Goal: Task Accomplishment & Management: Complete application form

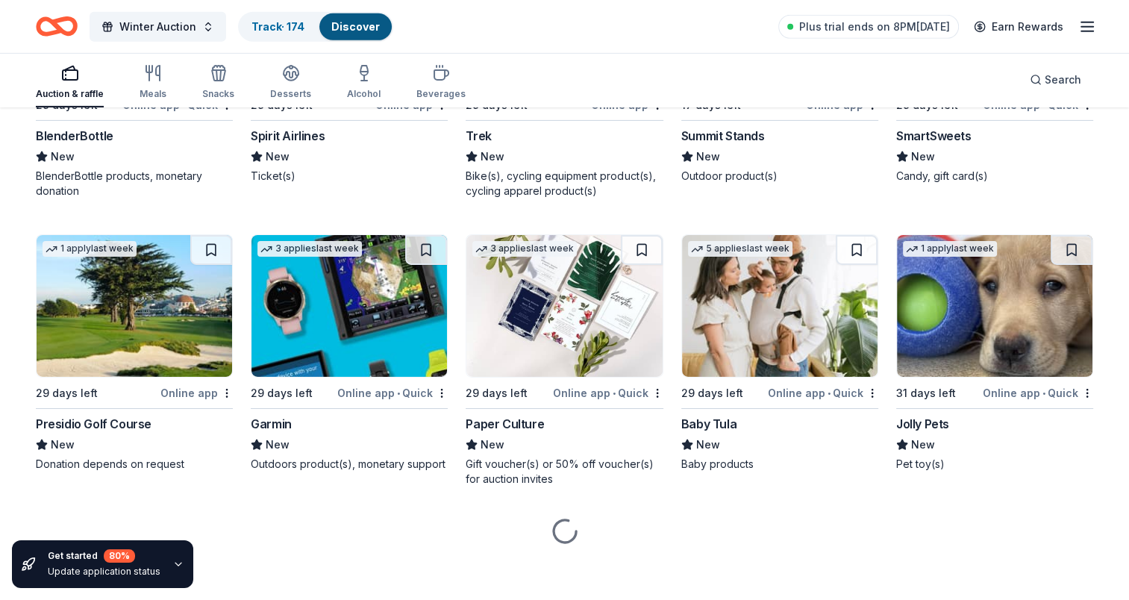
scroll to position [4804, 0]
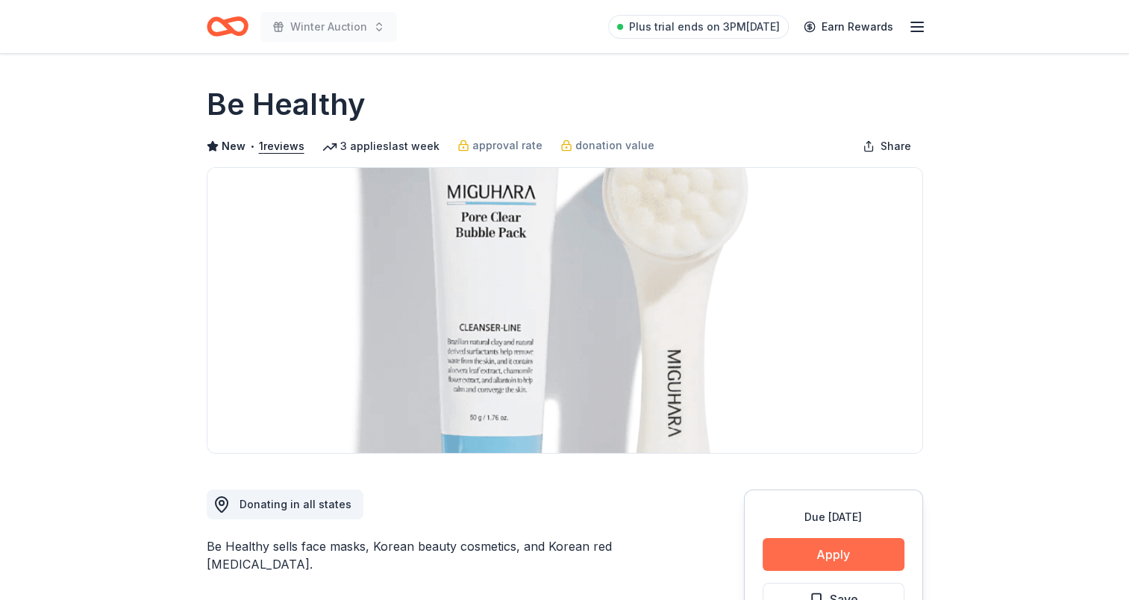
click at [844, 555] on button "Apply" at bounding box center [834, 554] width 142 height 33
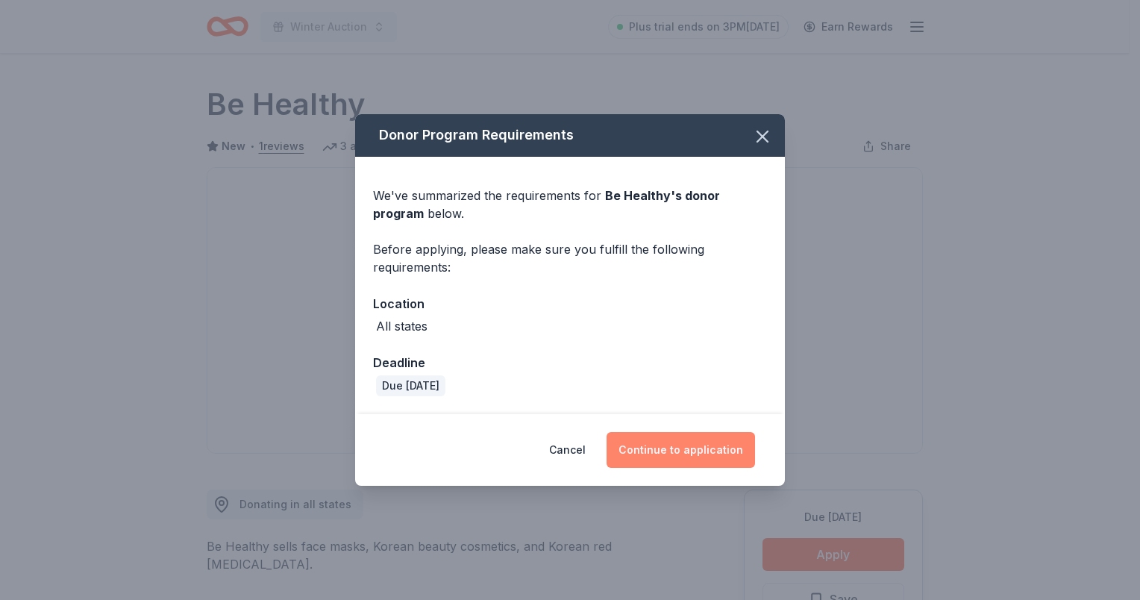
click at [686, 445] on button "Continue to application" at bounding box center [681, 450] width 148 height 36
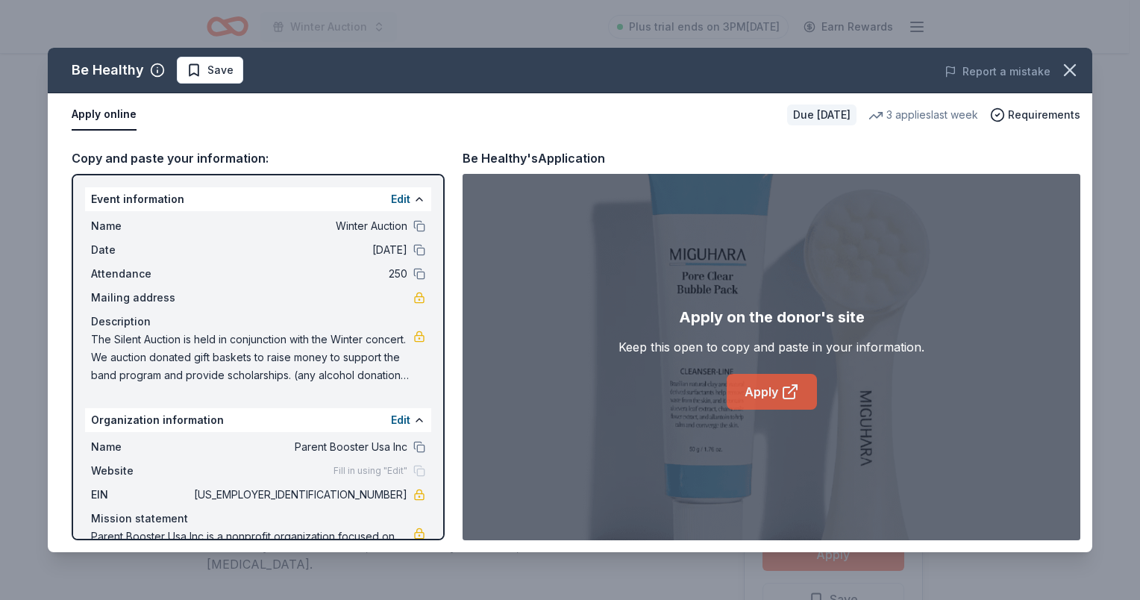
click at [790, 385] on icon at bounding box center [790, 392] width 18 height 18
click at [182, 63] on button "Save" at bounding box center [210, 70] width 66 height 27
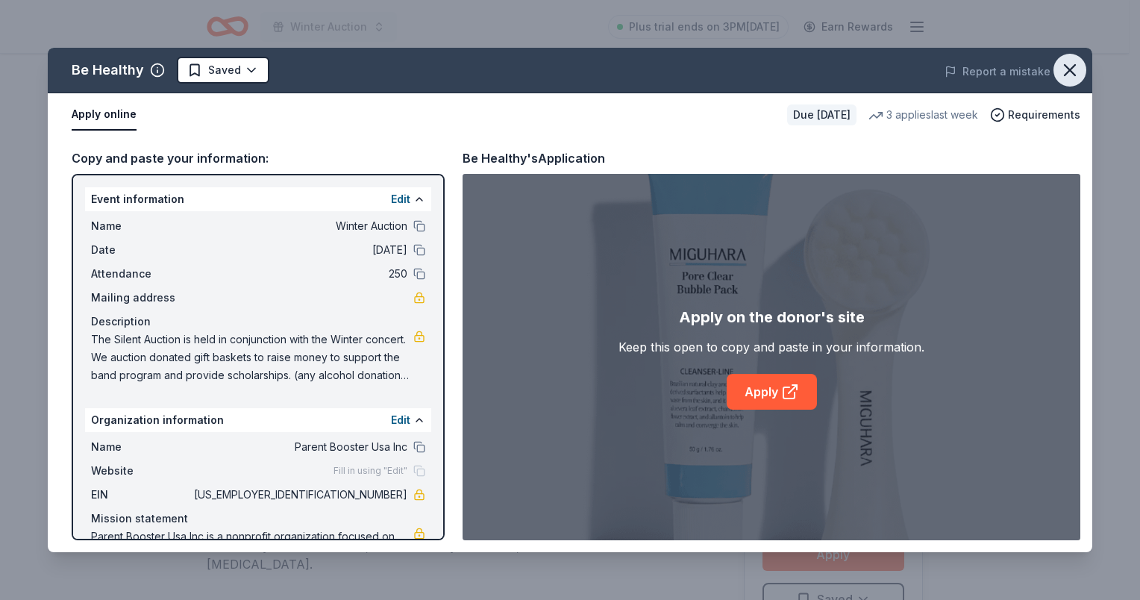
click at [1066, 68] on icon "button" at bounding box center [1070, 70] width 21 height 21
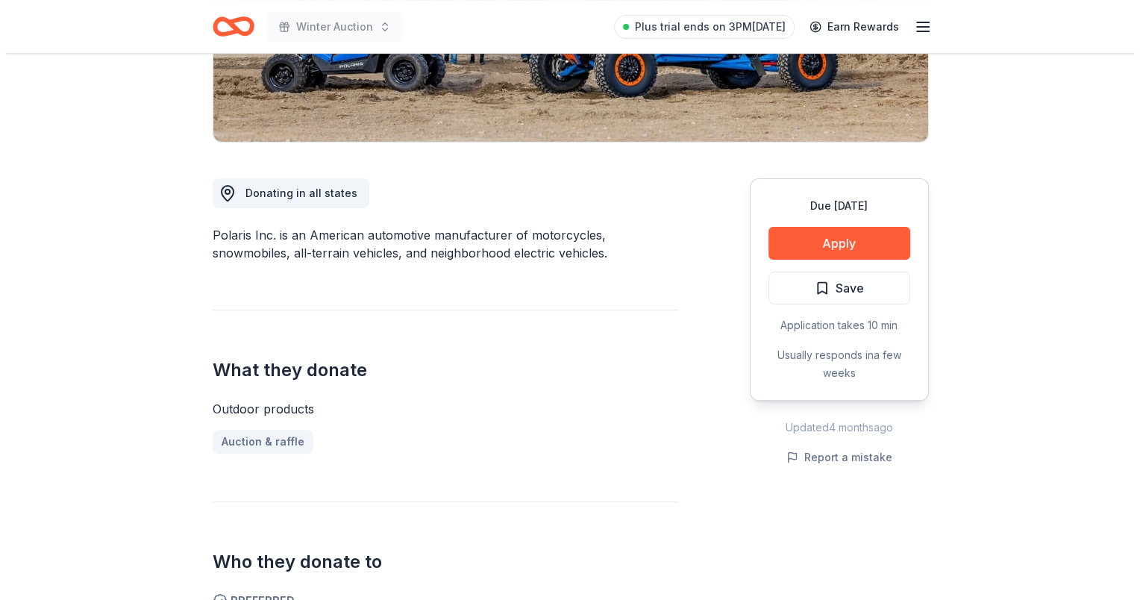
scroll to position [373, 0]
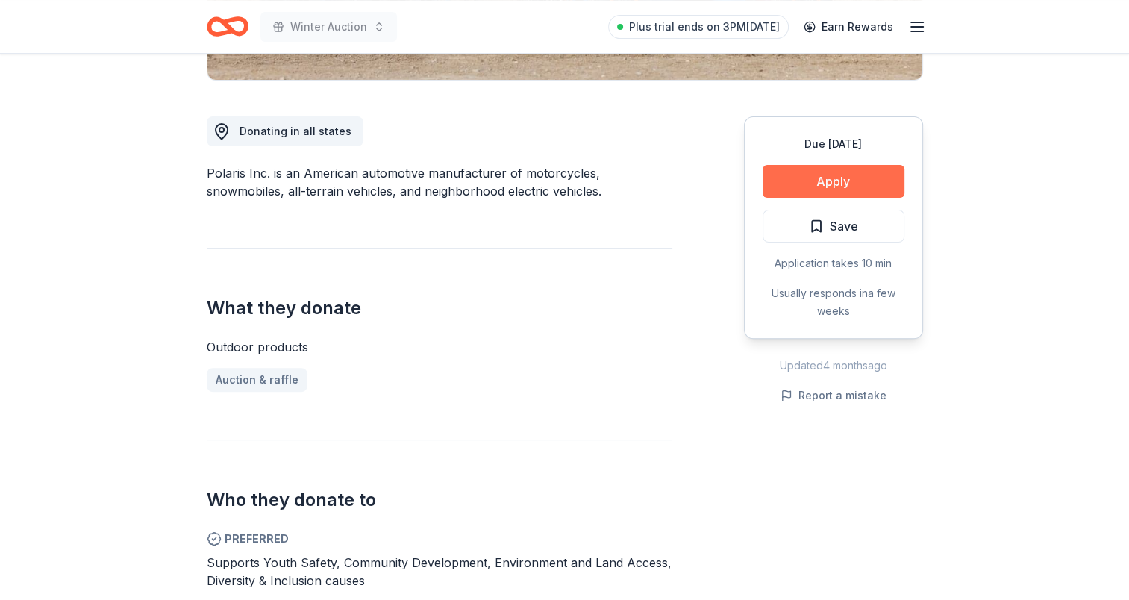
click at [822, 179] on button "Apply" at bounding box center [834, 181] width 142 height 33
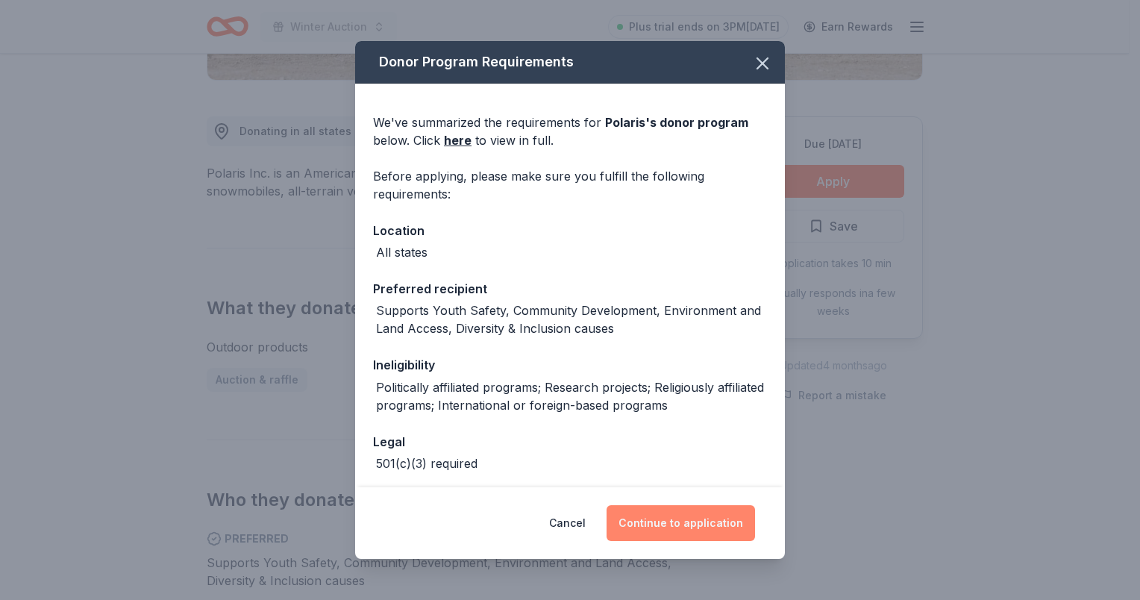
click at [710, 522] on button "Continue to application" at bounding box center [681, 523] width 148 height 36
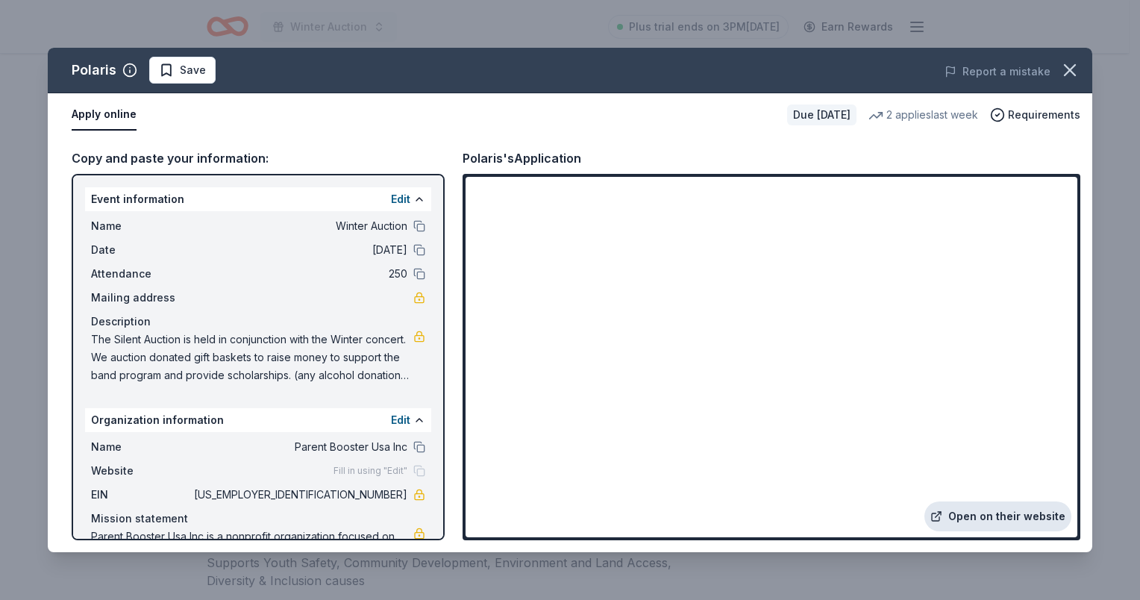
click at [998, 519] on link "Open on their website" at bounding box center [997, 516] width 147 height 30
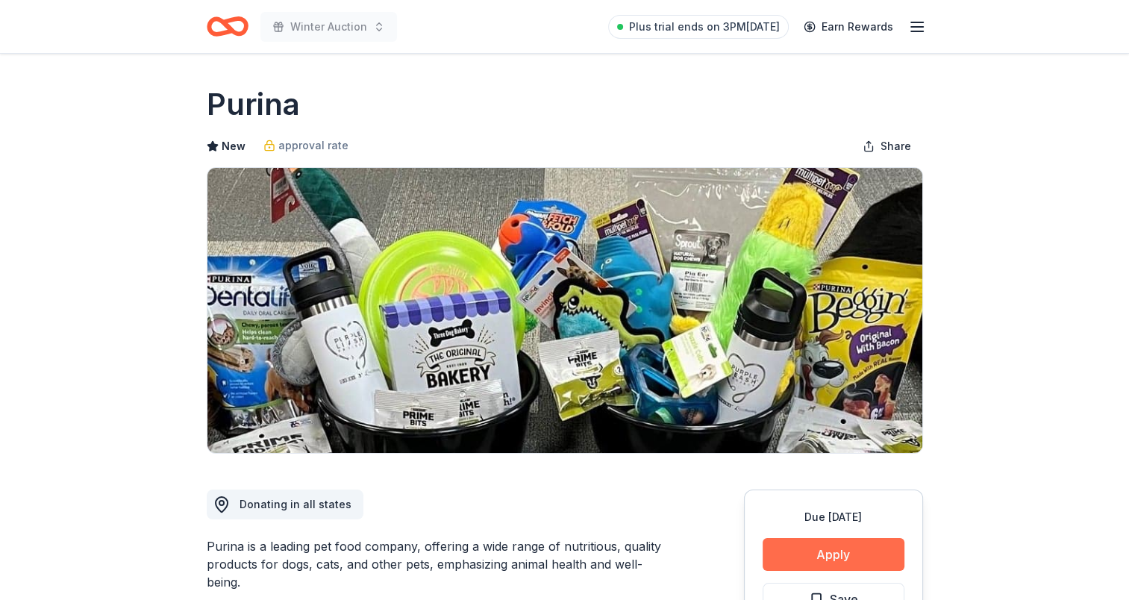
click at [845, 554] on button "Apply" at bounding box center [834, 554] width 142 height 33
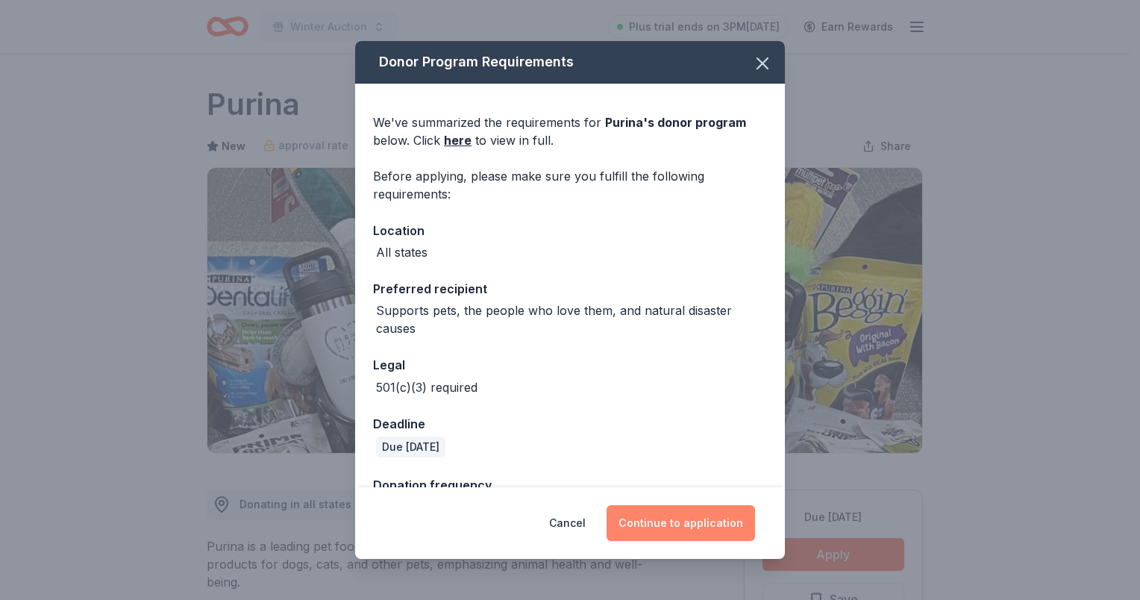
click at [680, 519] on button "Continue to application" at bounding box center [681, 523] width 148 height 36
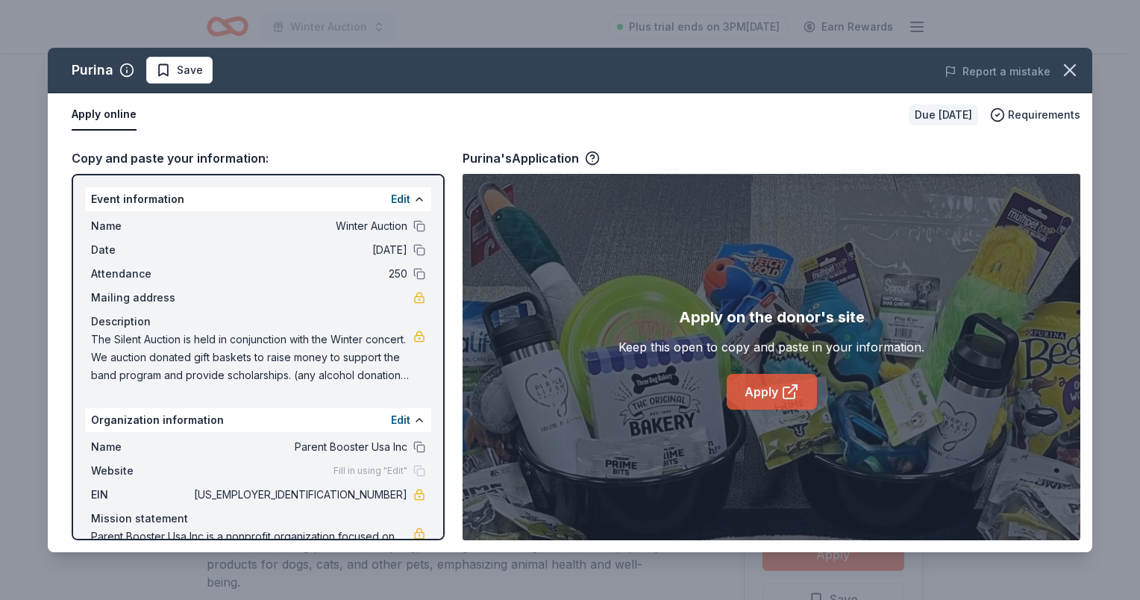
click at [777, 380] on link "Apply" at bounding box center [772, 392] width 90 height 36
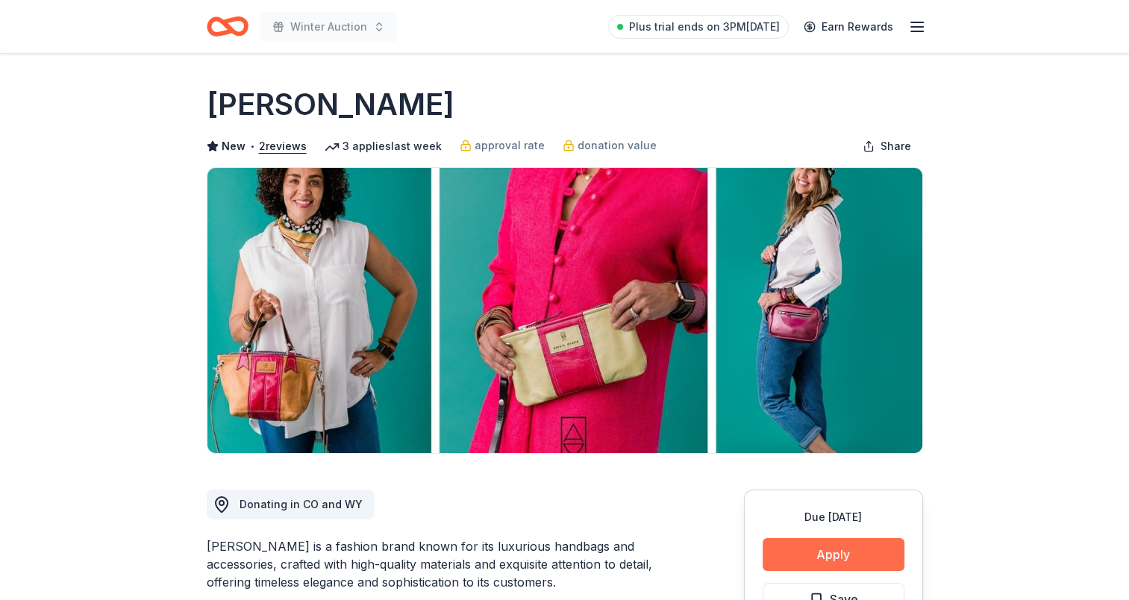
click at [829, 552] on button "Apply" at bounding box center [834, 554] width 142 height 33
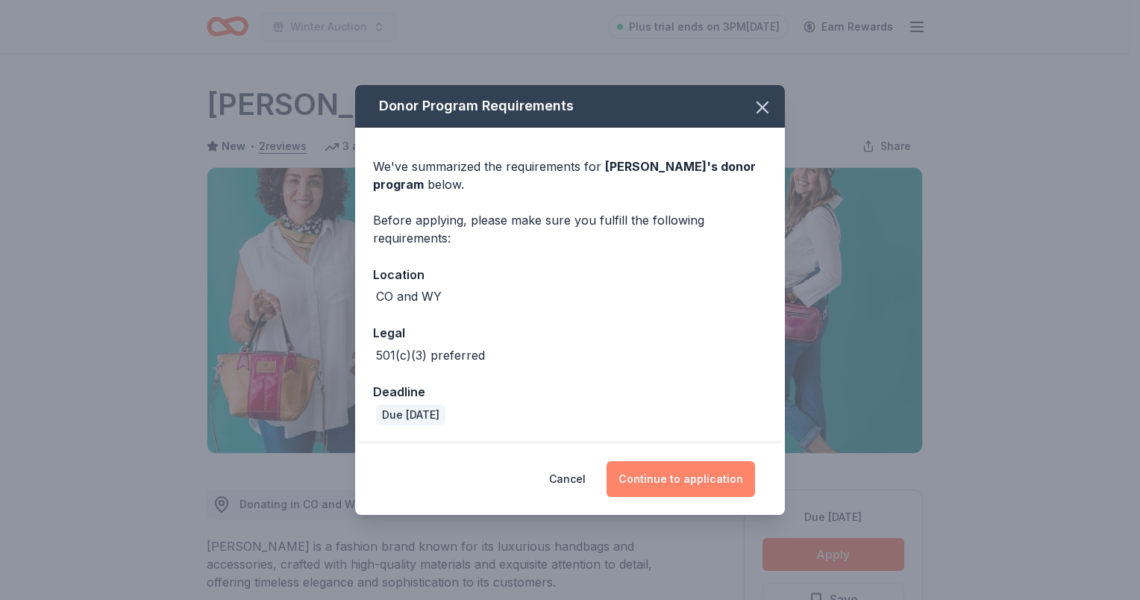
click at [678, 481] on button "Continue to application" at bounding box center [681, 479] width 148 height 36
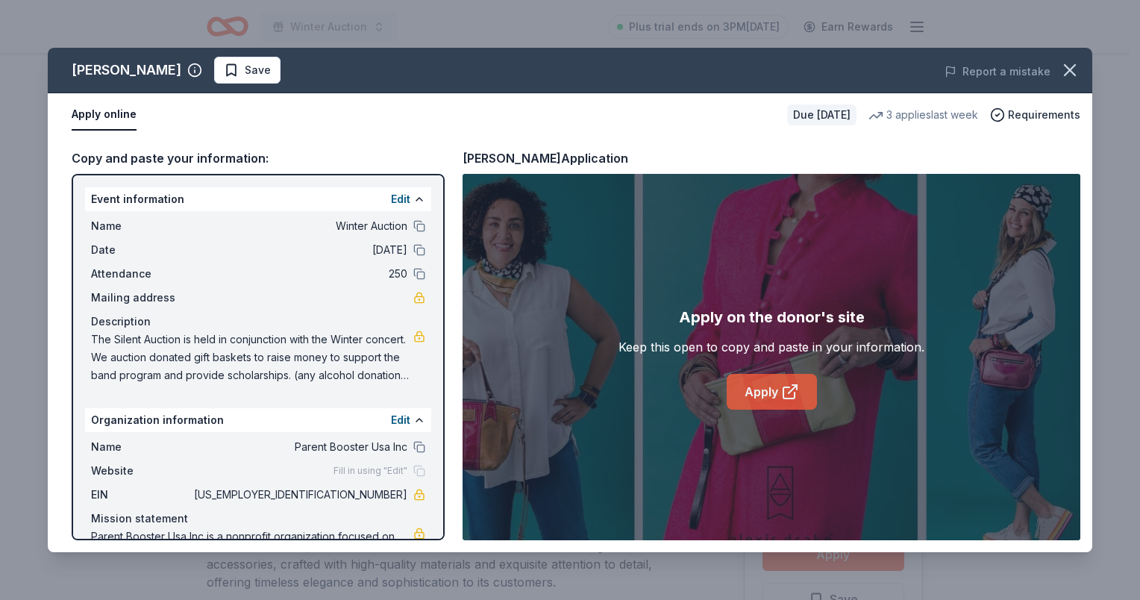
click at [768, 380] on link "Apply" at bounding box center [772, 392] width 90 height 36
drag, startPoint x: 230, startPoint y: 57, endPoint x: 236, endPoint y: 69, distance: 12.7
click at [232, 58] on button "Save" at bounding box center [247, 70] width 66 height 27
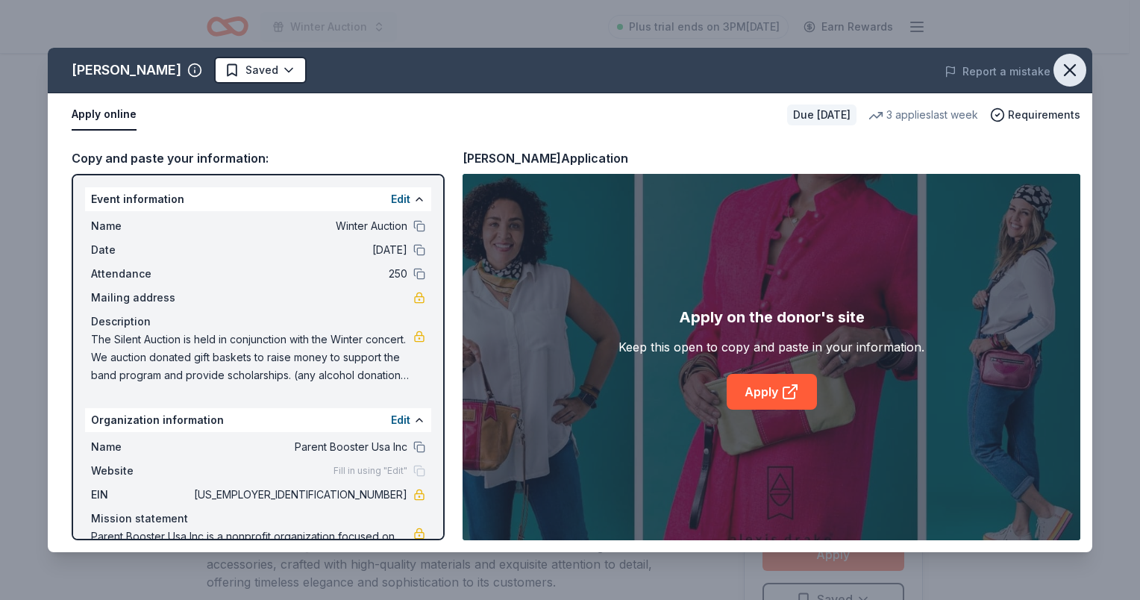
click at [1071, 69] on icon "button" at bounding box center [1070, 70] width 10 height 10
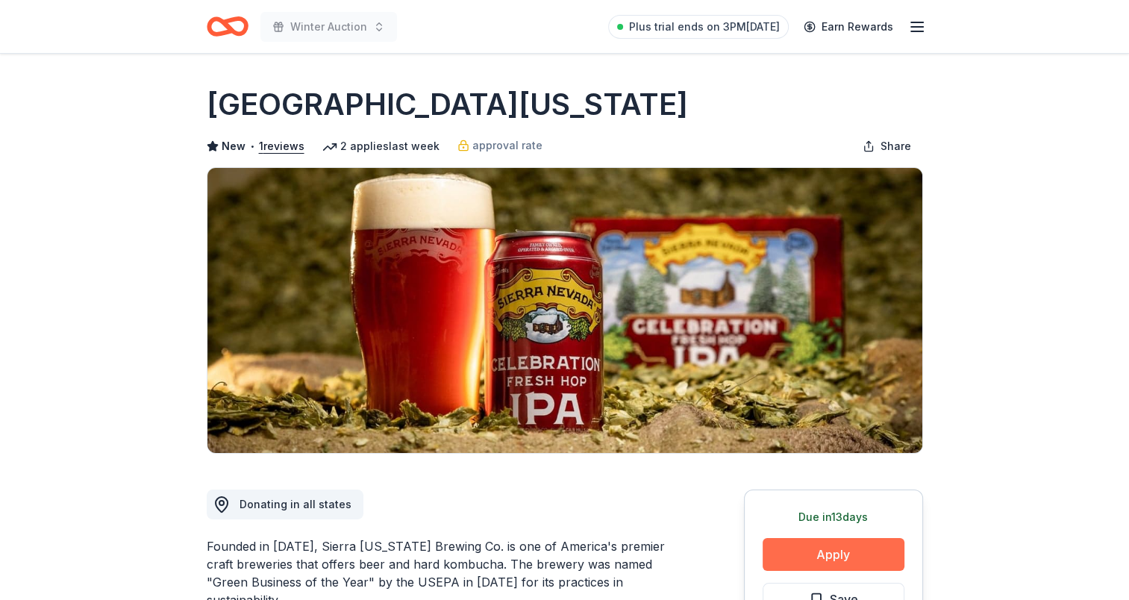
click at [827, 543] on button "Apply" at bounding box center [834, 554] width 142 height 33
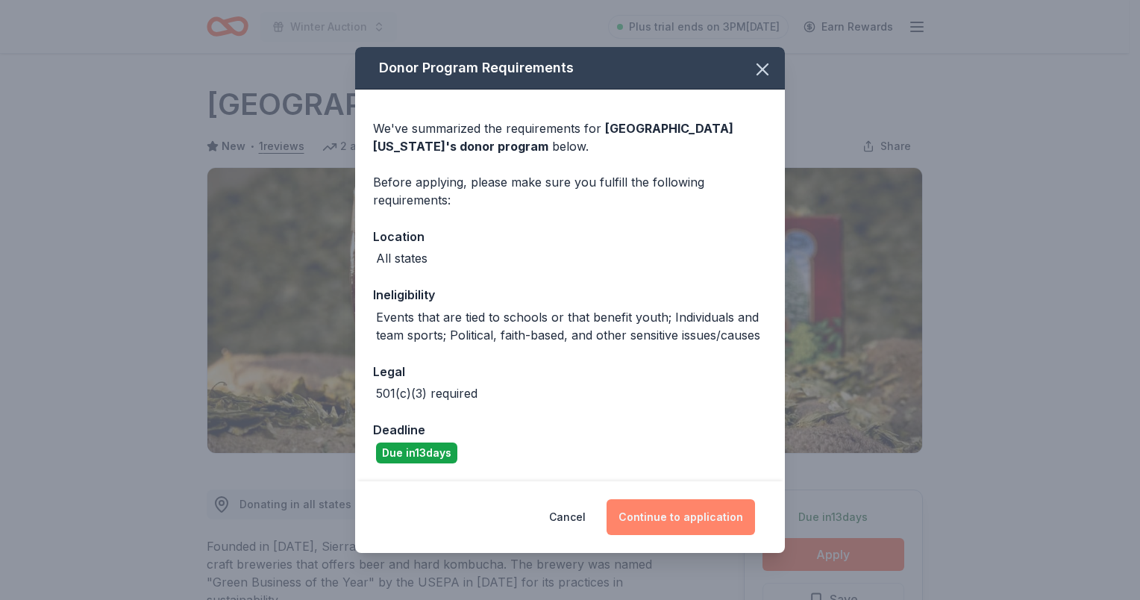
drag, startPoint x: 671, startPoint y: 513, endPoint x: 669, endPoint y: 506, distance: 7.6
click at [672, 507] on button "Continue to application" at bounding box center [681, 517] width 148 height 36
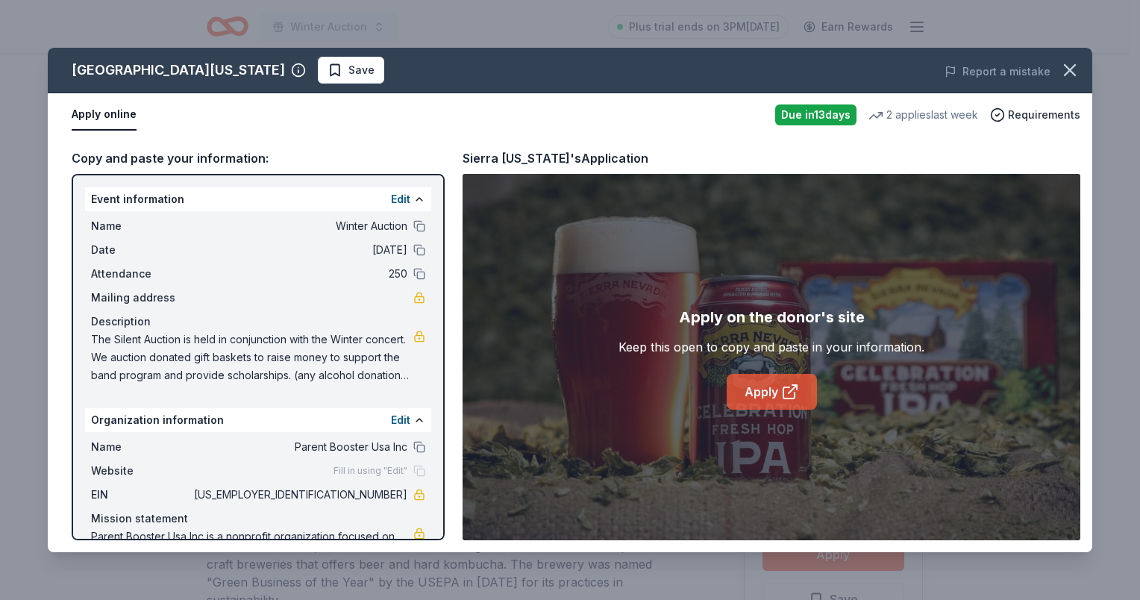
click at [802, 390] on link "Apply" at bounding box center [772, 392] width 90 height 36
click at [348, 70] on span "Save" at bounding box center [361, 70] width 26 height 18
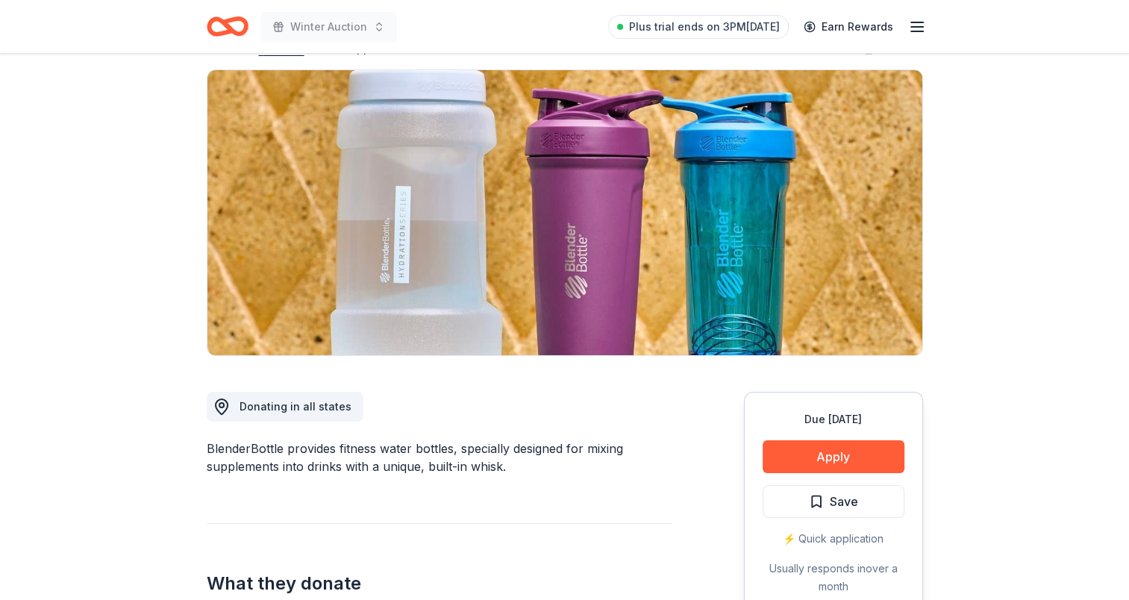
scroll to position [224, 0]
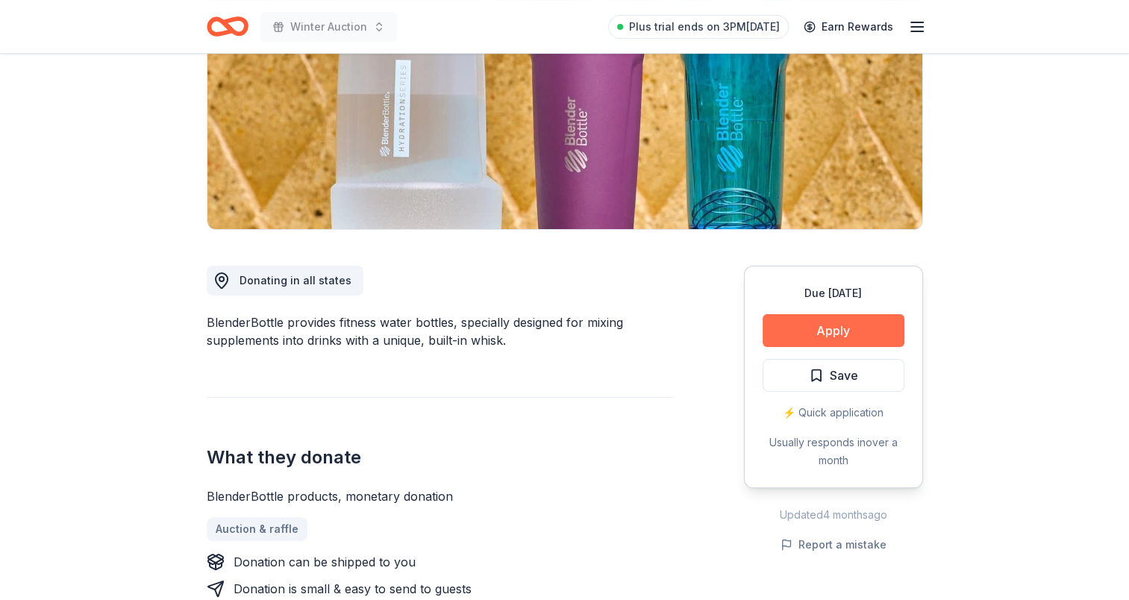
click at [833, 334] on button "Apply" at bounding box center [834, 330] width 142 height 33
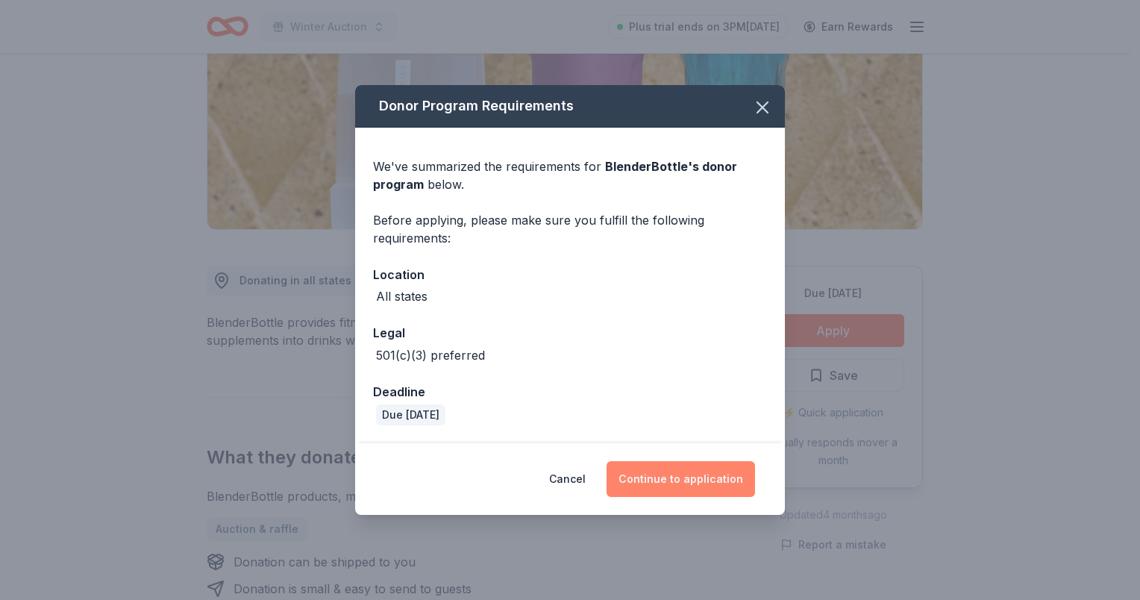
click at [675, 472] on button "Continue to application" at bounding box center [681, 479] width 148 height 36
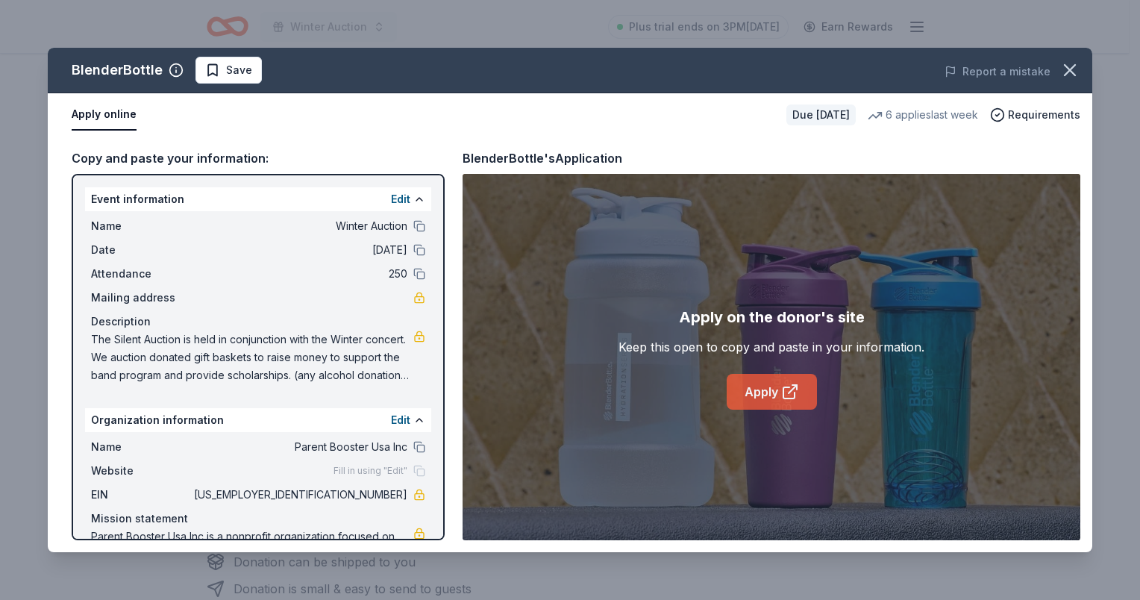
click at [753, 377] on link "Apply" at bounding box center [772, 392] width 90 height 36
click at [199, 79] on button "Save" at bounding box center [228, 70] width 66 height 27
click at [1069, 70] on icon "button" at bounding box center [1070, 70] width 10 height 10
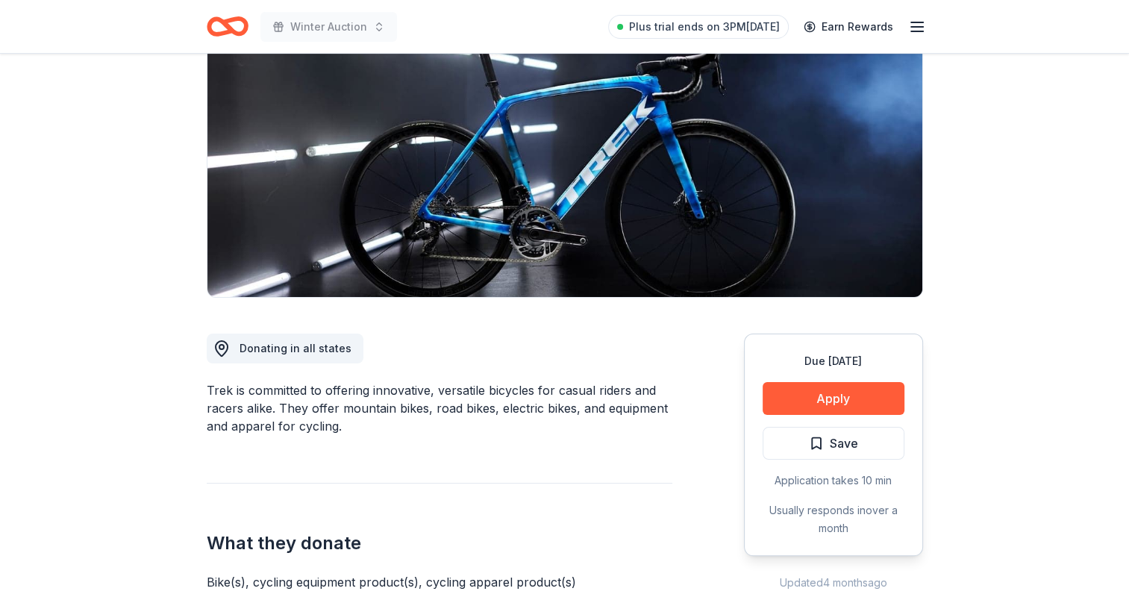
scroll to position [298, 0]
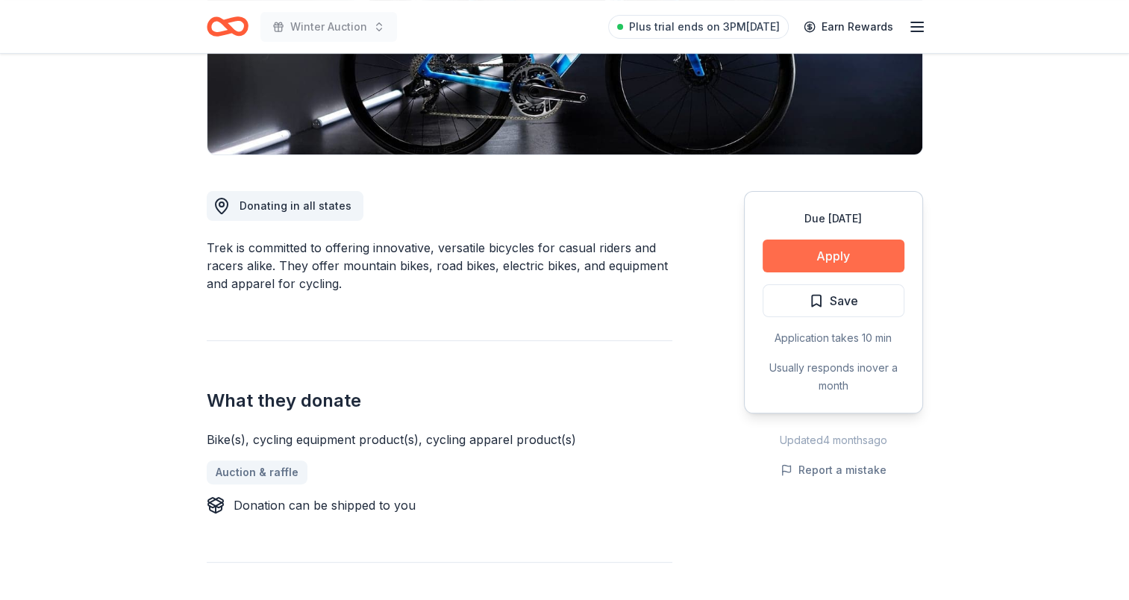
click at [842, 266] on button "Apply" at bounding box center [834, 256] width 142 height 33
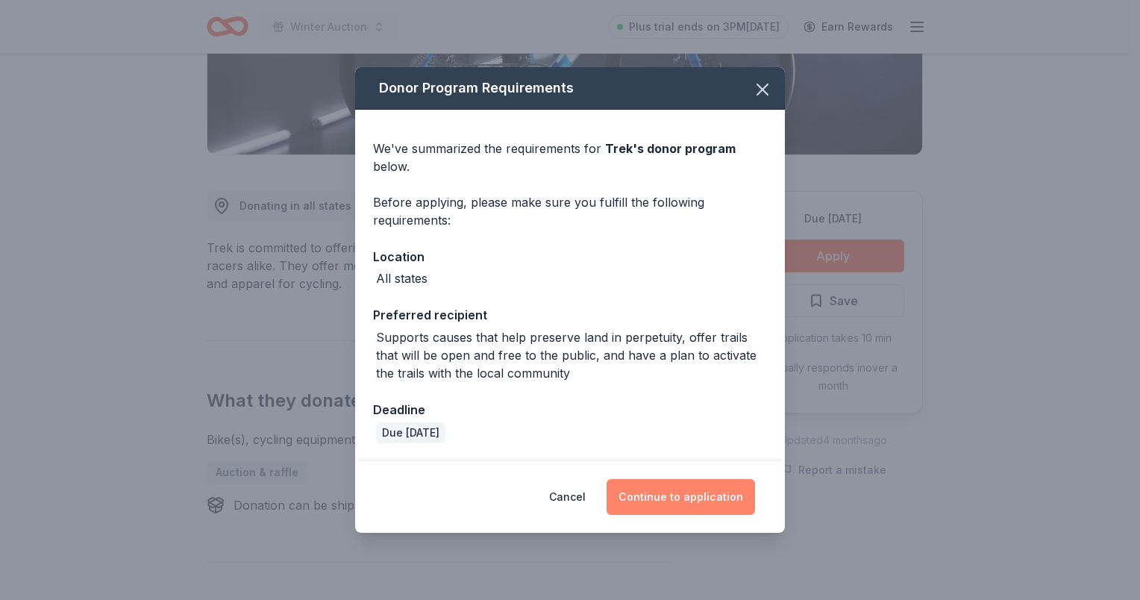
click at [680, 498] on button "Continue to application" at bounding box center [681, 497] width 148 height 36
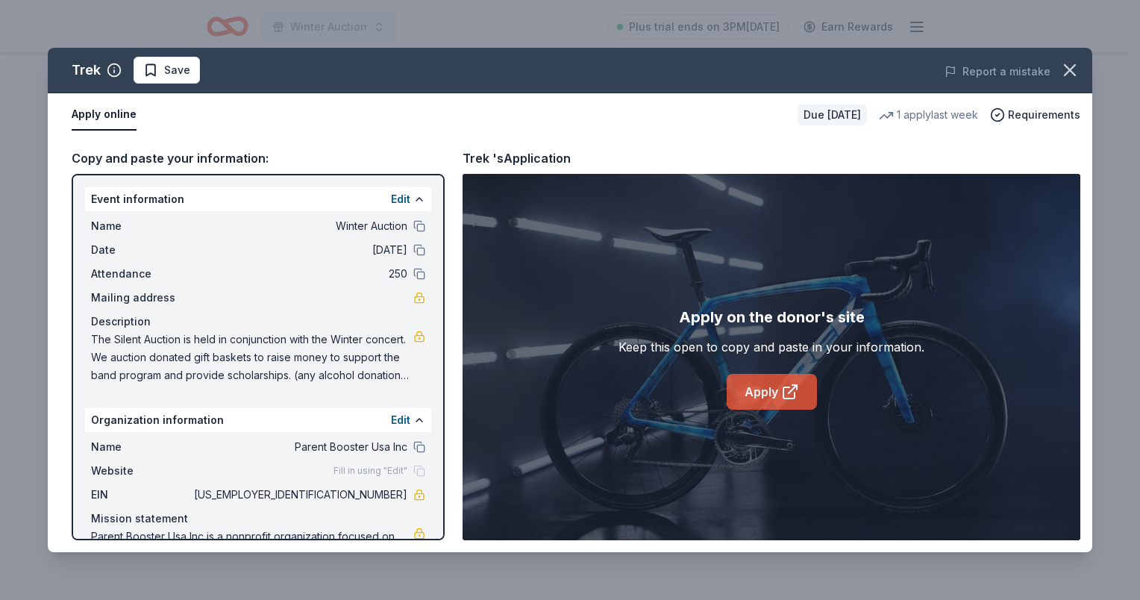
click at [755, 401] on link "Apply" at bounding box center [772, 392] width 90 height 36
click at [140, 69] on button "Save" at bounding box center [167, 70] width 66 height 27
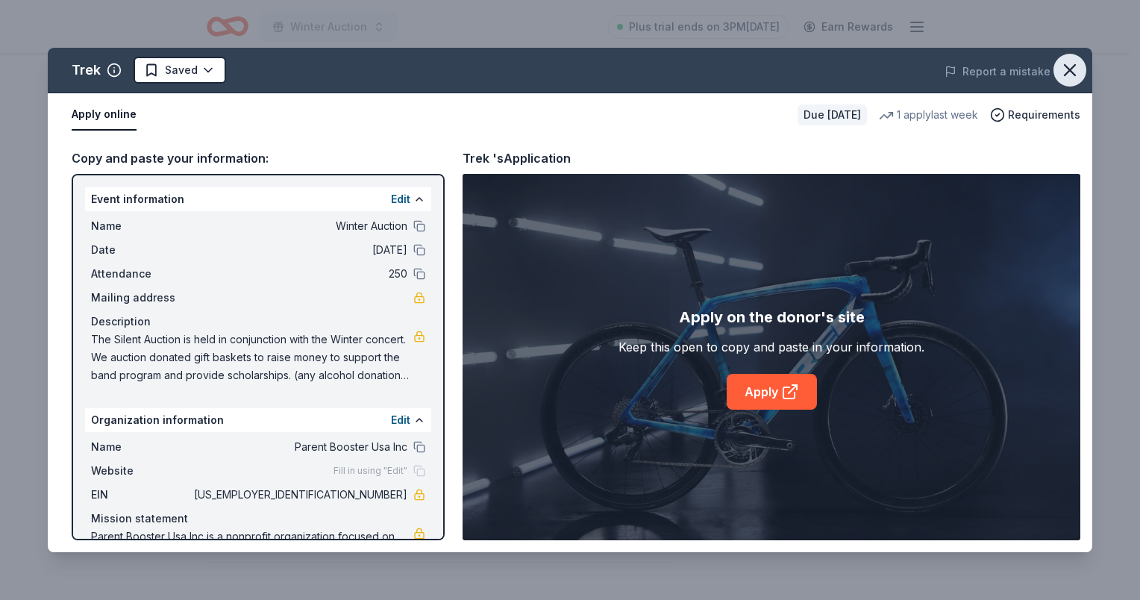
click at [1075, 72] on icon "button" at bounding box center [1070, 70] width 21 height 21
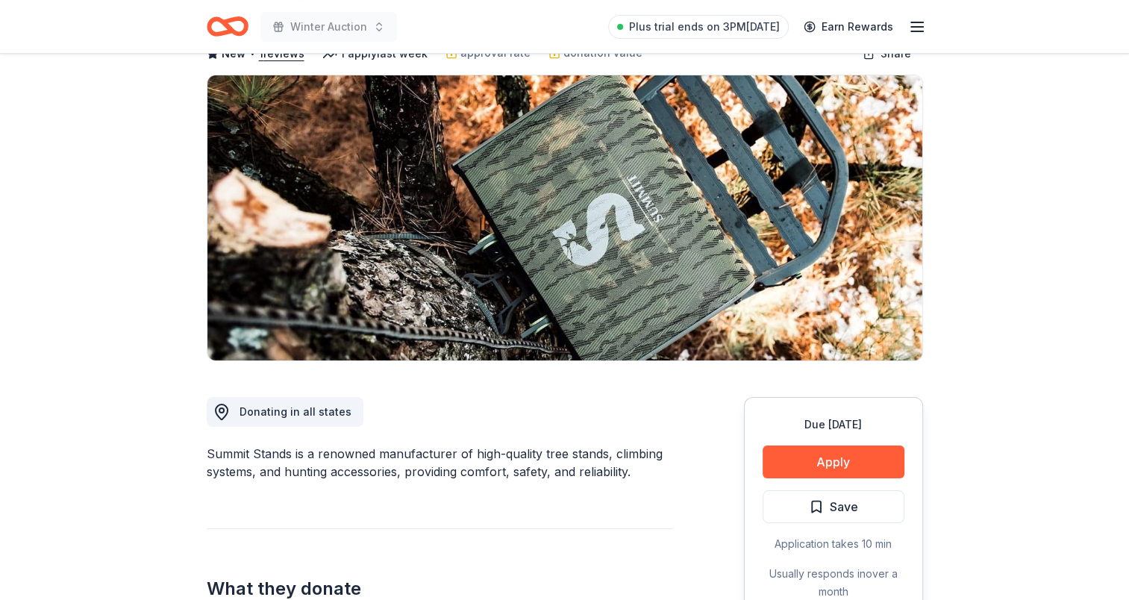
scroll to position [149, 0]
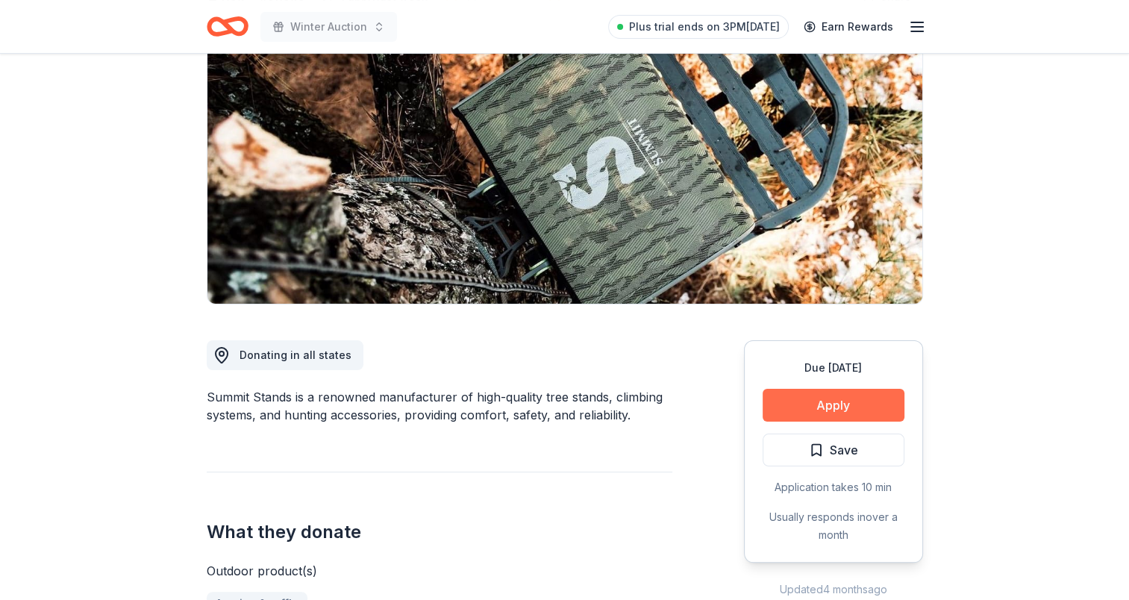
click at [815, 417] on button "Apply" at bounding box center [834, 405] width 142 height 33
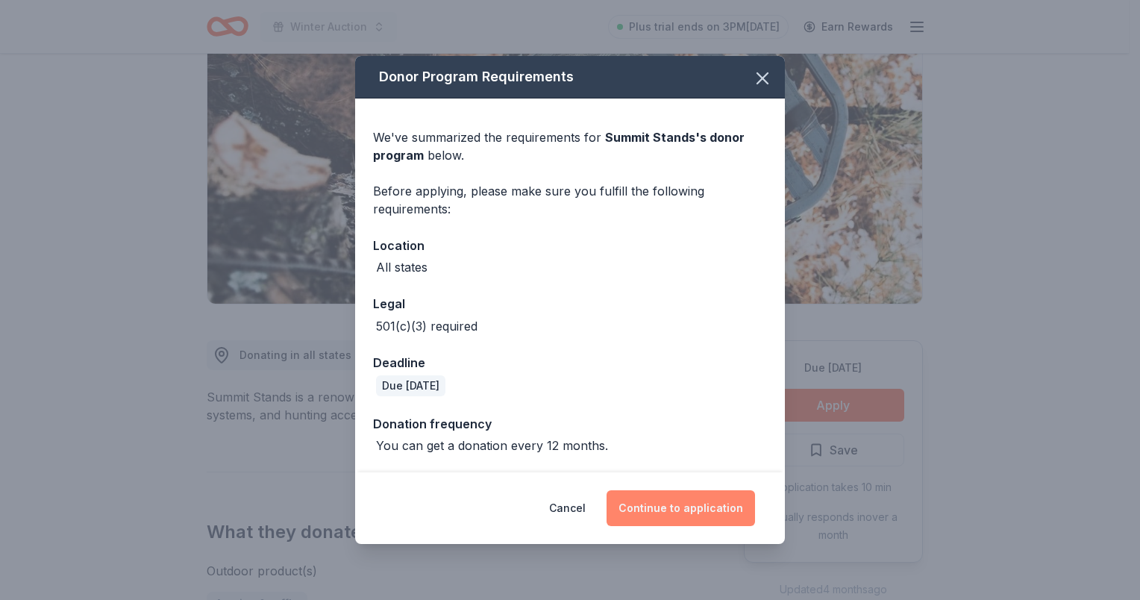
click at [655, 501] on button "Continue to application" at bounding box center [681, 508] width 148 height 36
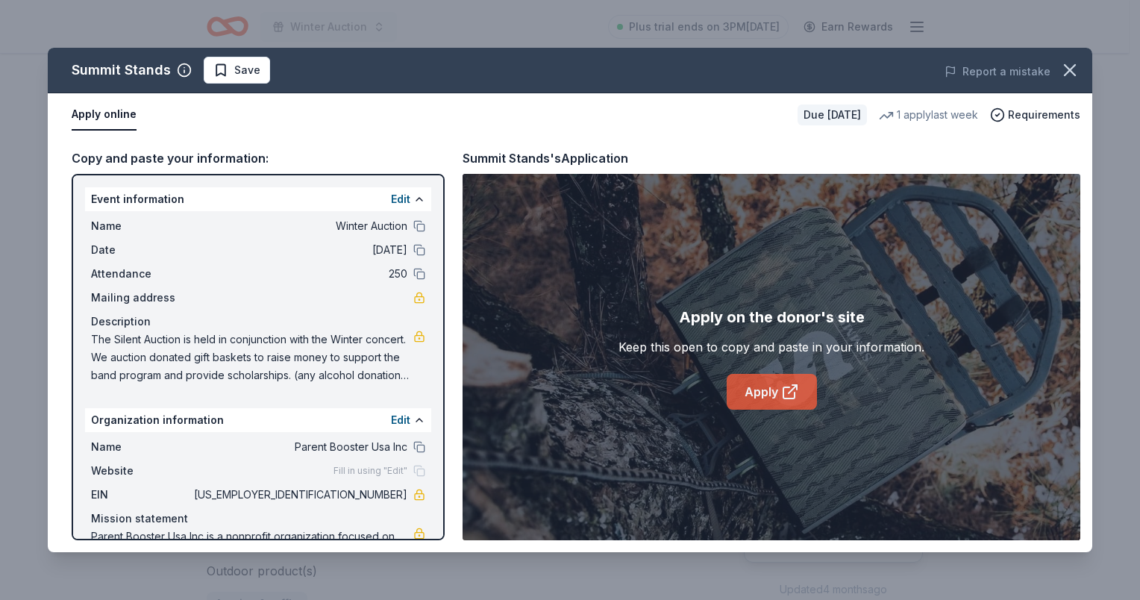
click at [773, 379] on link "Apply" at bounding box center [772, 392] width 90 height 36
click at [1076, 73] on icon "button" at bounding box center [1070, 70] width 21 height 21
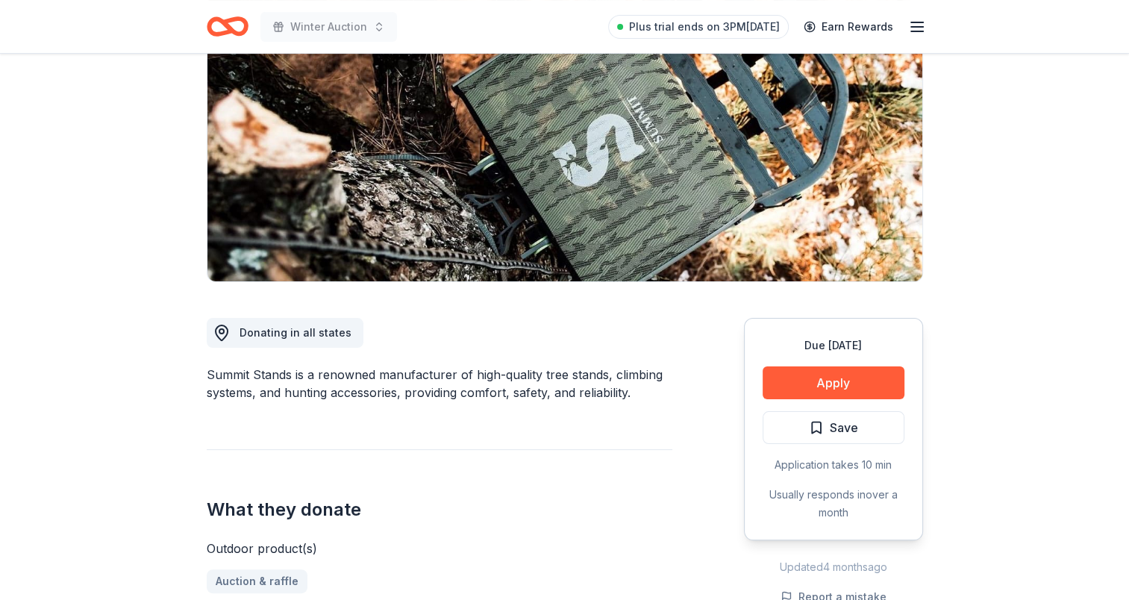
scroll to position [224, 0]
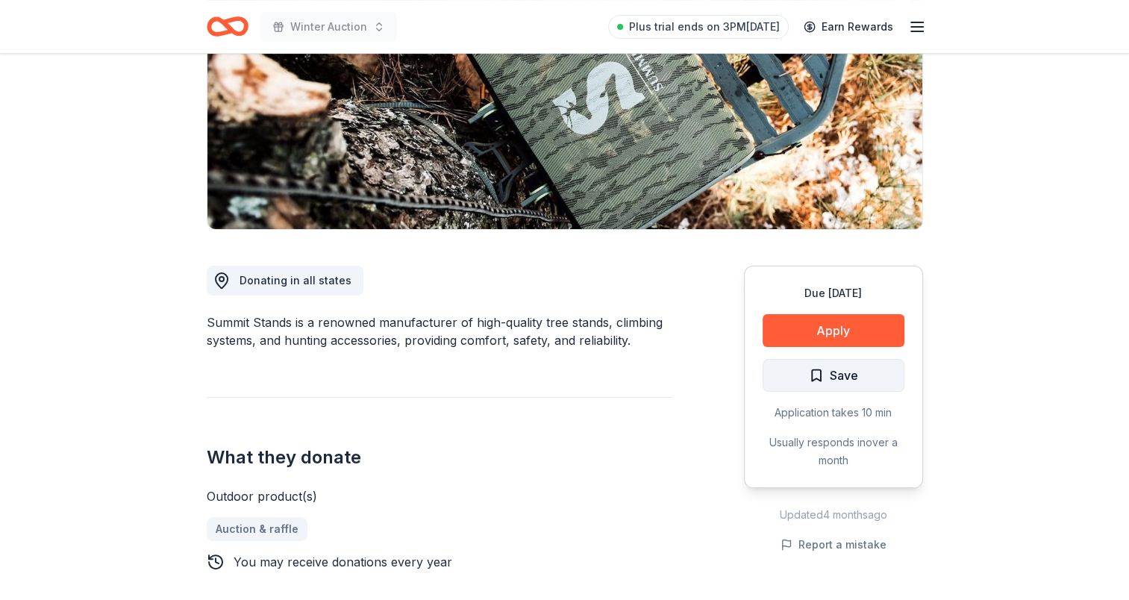
click at [825, 373] on span "Save" at bounding box center [833, 375] width 49 height 19
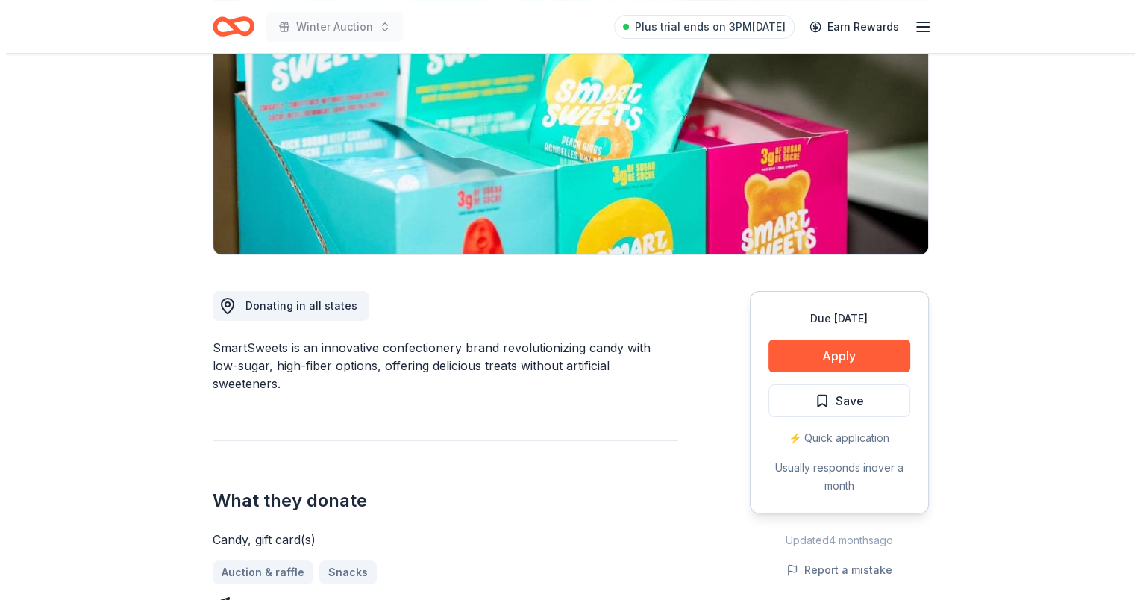
scroll to position [224, 0]
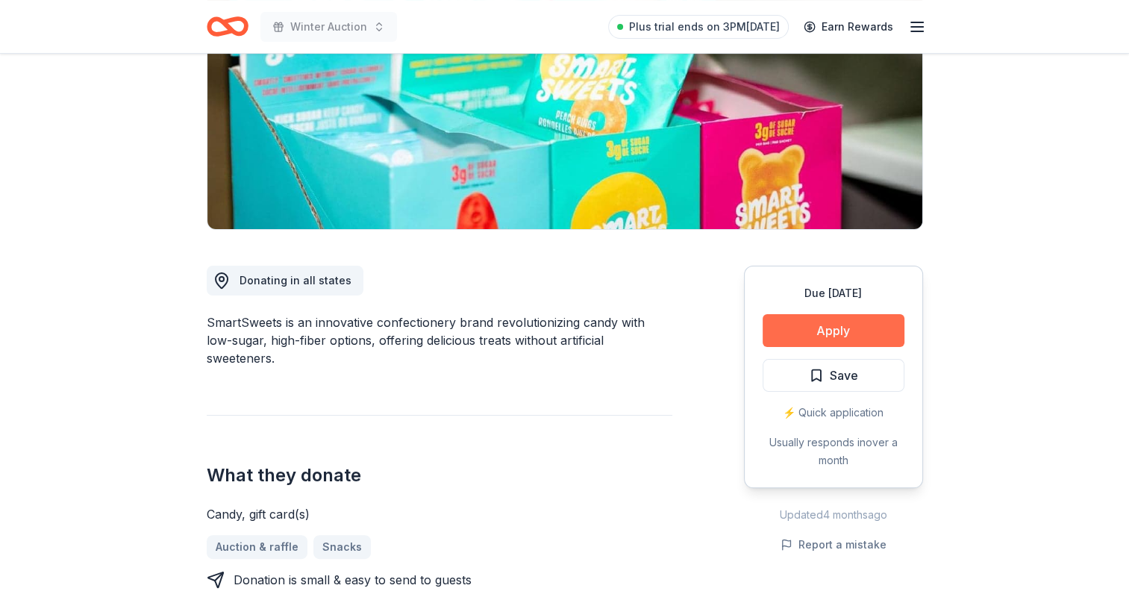
click at [830, 340] on button "Apply" at bounding box center [834, 330] width 142 height 33
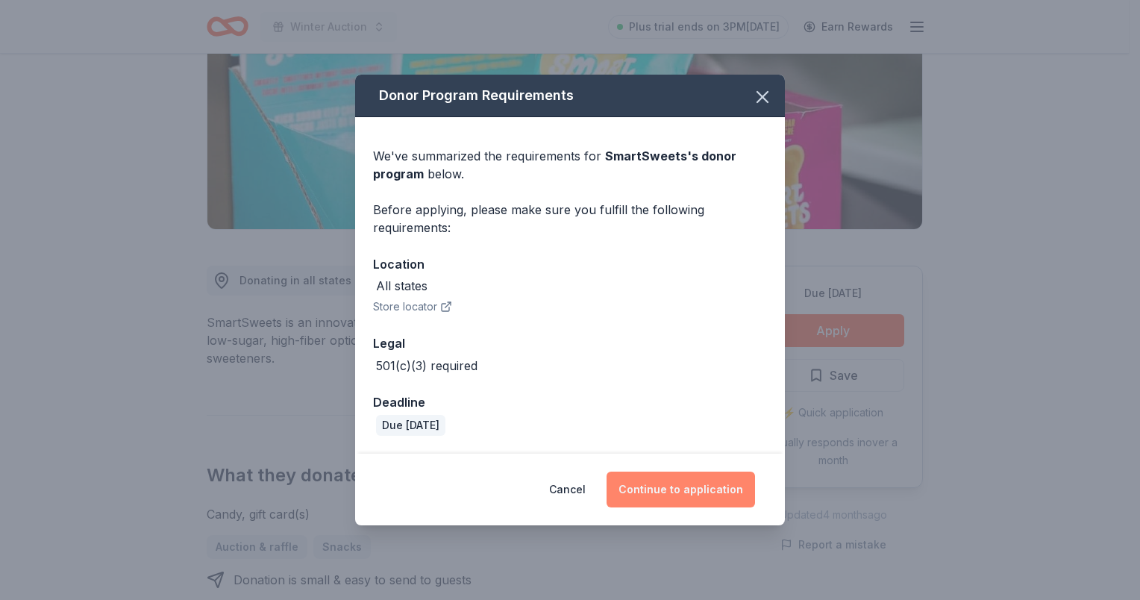
click at [654, 495] on button "Continue to application" at bounding box center [681, 490] width 148 height 36
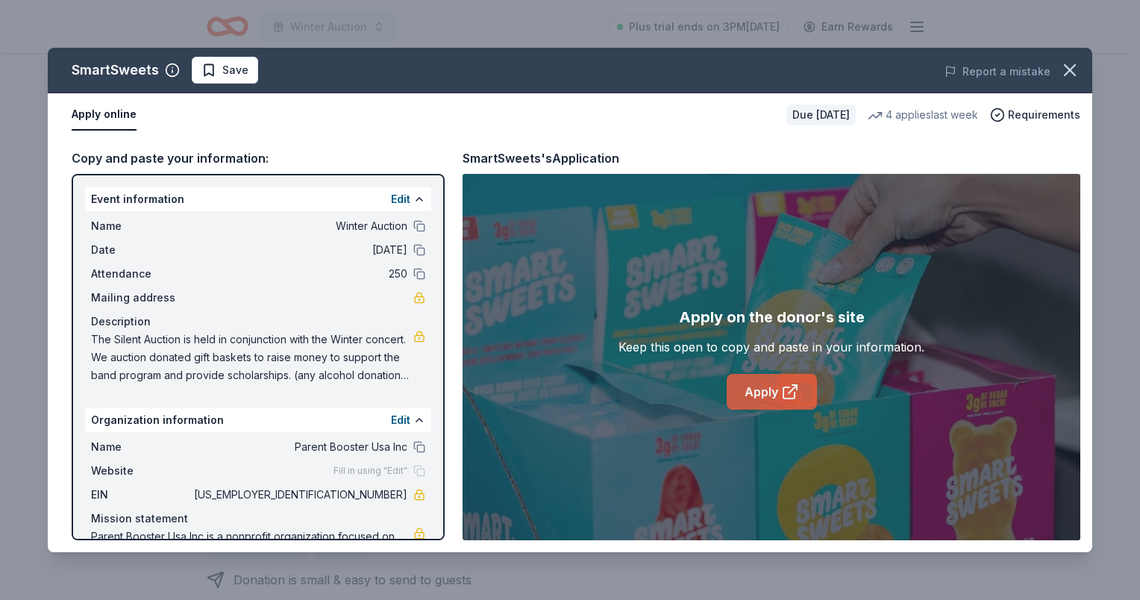
click at [779, 401] on link "Apply" at bounding box center [772, 392] width 90 height 36
click at [215, 59] on button "Save" at bounding box center [225, 70] width 66 height 27
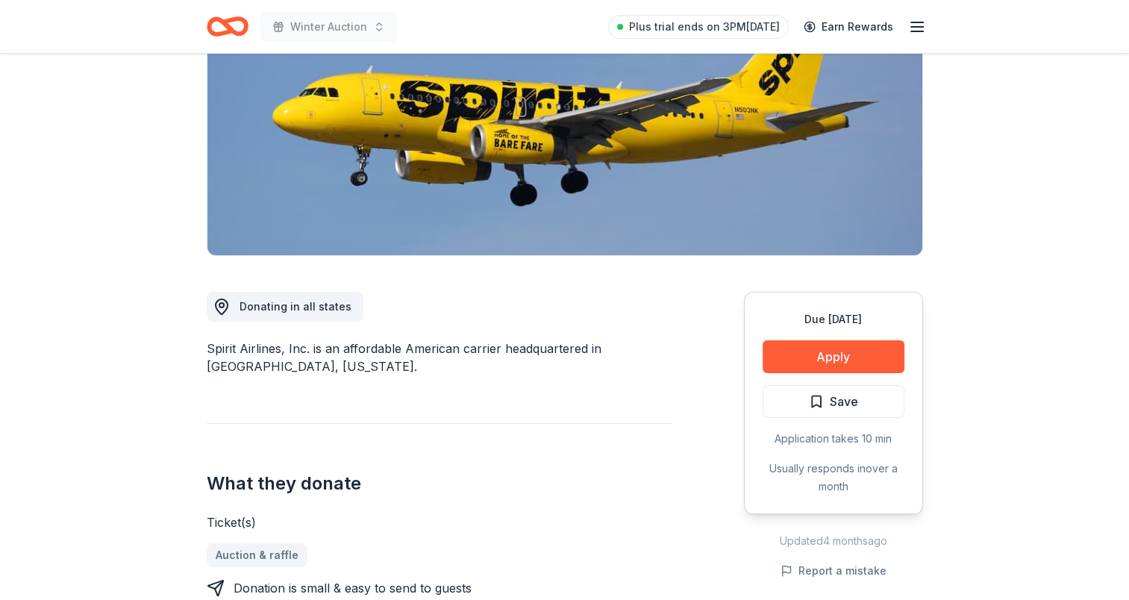
scroll to position [224, 0]
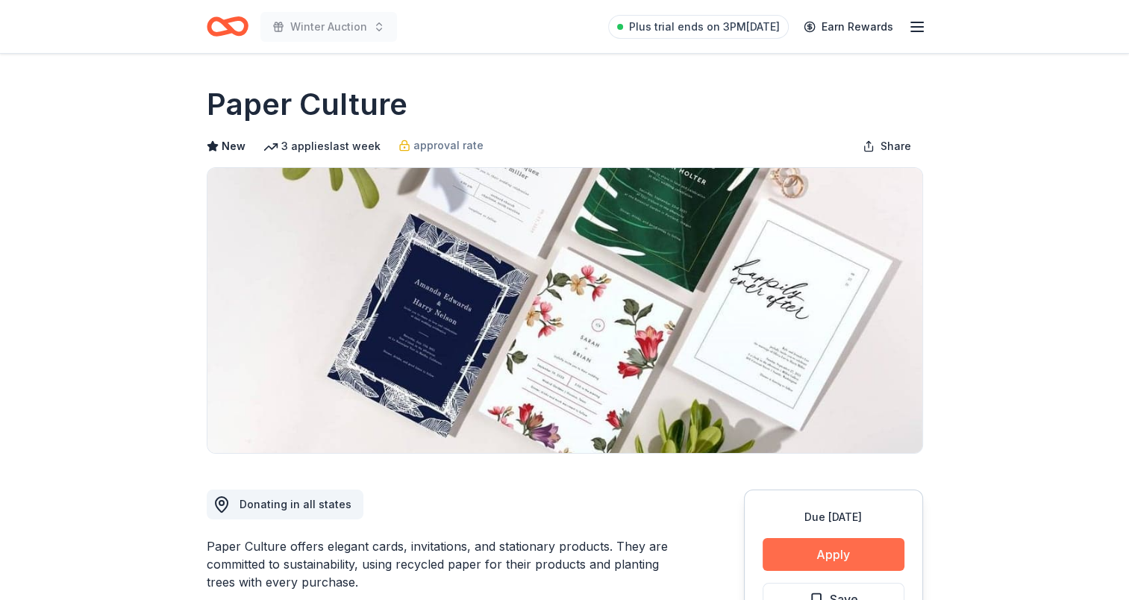
click at [792, 562] on button "Apply" at bounding box center [834, 554] width 142 height 33
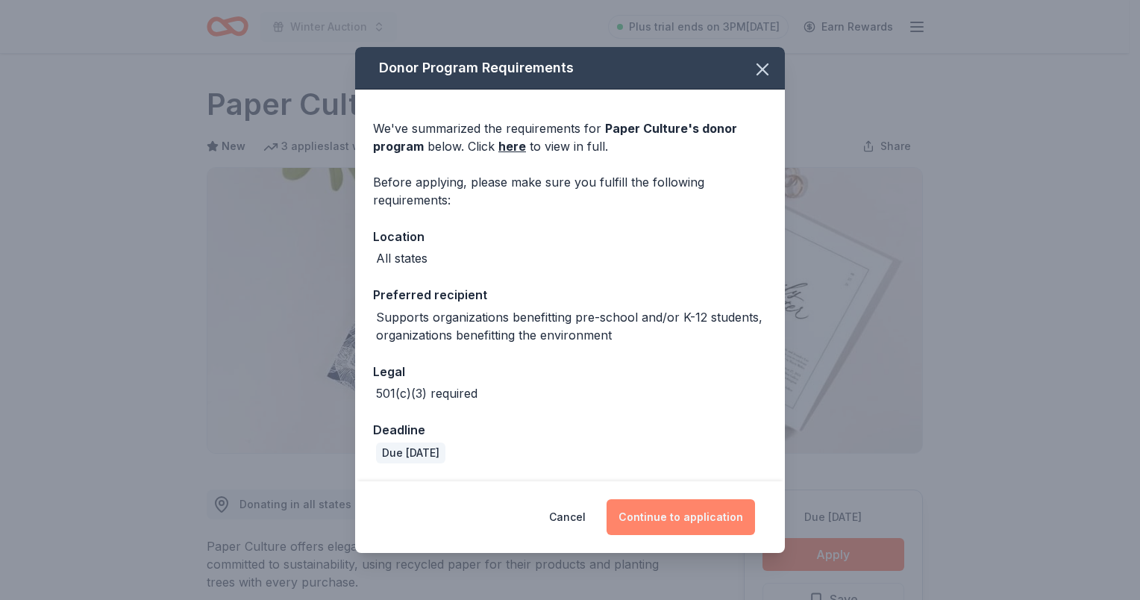
click at [672, 513] on button "Continue to application" at bounding box center [681, 517] width 148 height 36
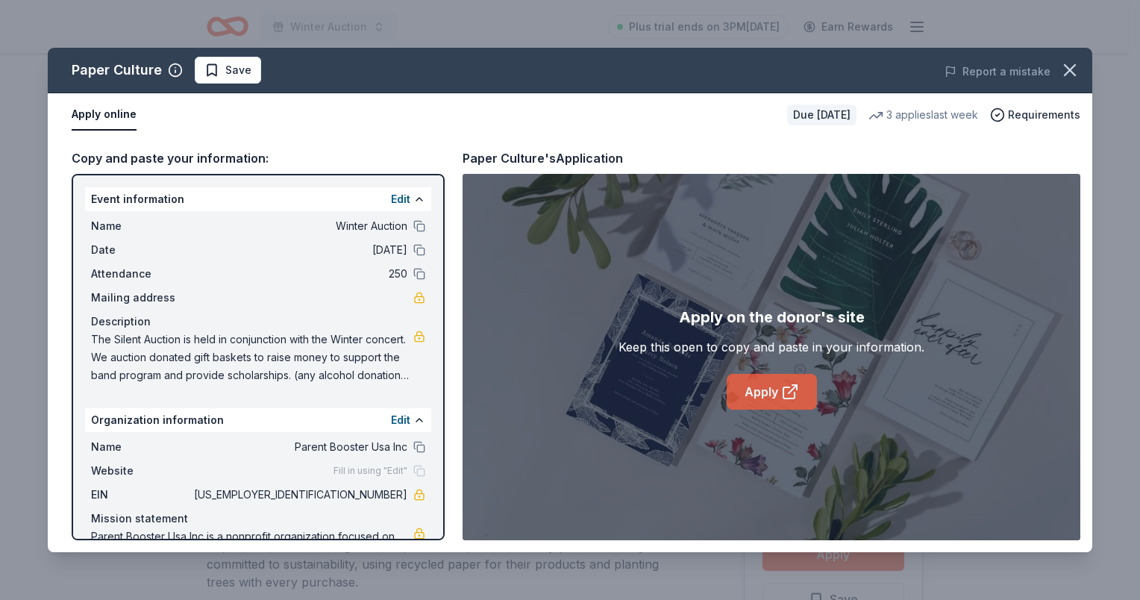
click at [786, 400] on link "Apply" at bounding box center [772, 392] width 90 height 36
click at [228, 69] on span "Save" at bounding box center [238, 70] width 26 height 18
drag, startPoint x: 1074, startPoint y: 65, endPoint x: 1074, endPoint y: 75, distance: 9.7
click at [1074, 69] on icon "button" at bounding box center [1070, 70] width 21 height 21
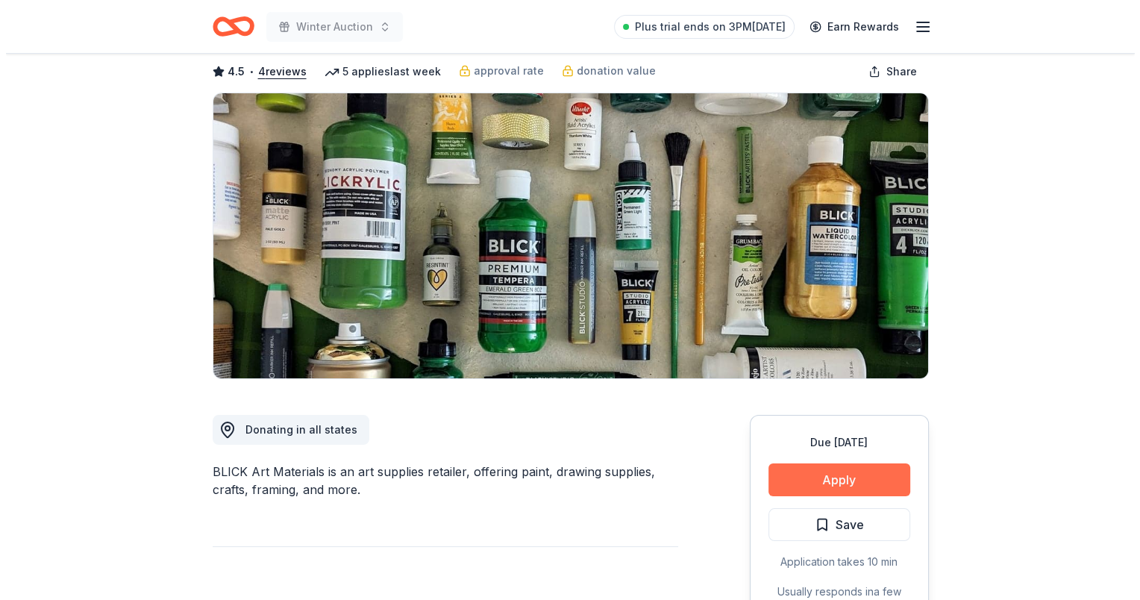
scroll to position [75, 0]
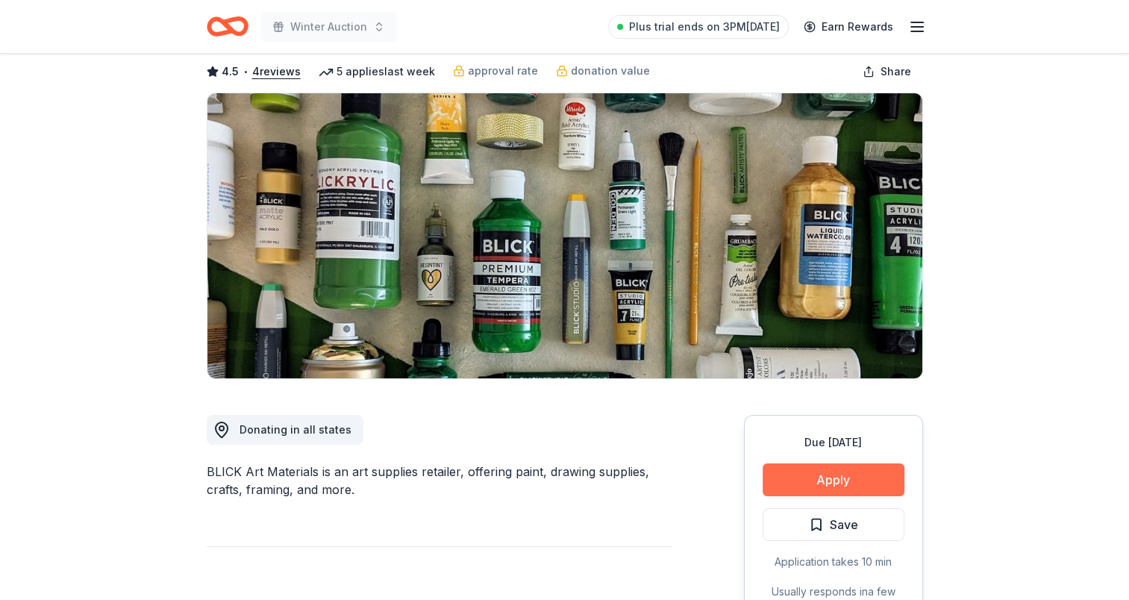
click at [823, 479] on button "Apply" at bounding box center [834, 479] width 142 height 33
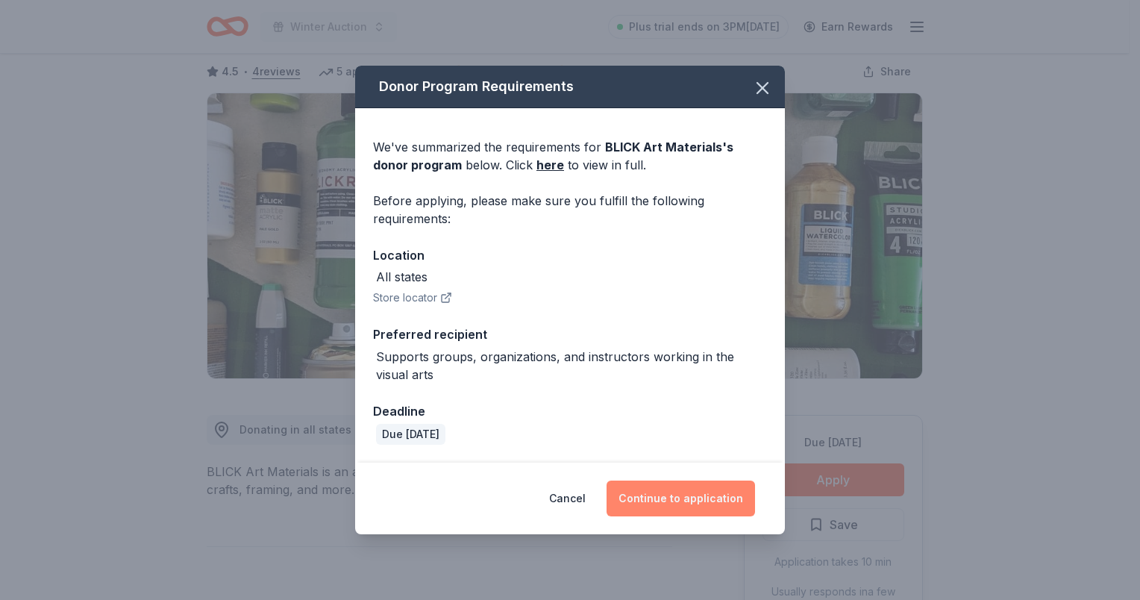
click at [663, 495] on button "Continue to application" at bounding box center [681, 499] width 148 height 36
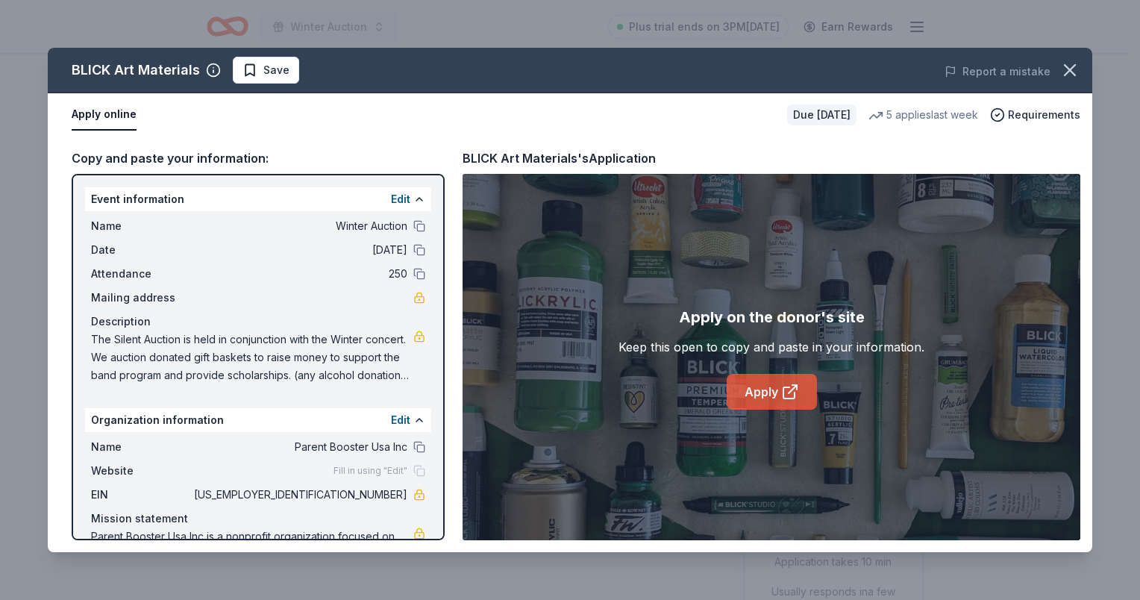
click at [768, 379] on link "Apply" at bounding box center [772, 392] width 90 height 36
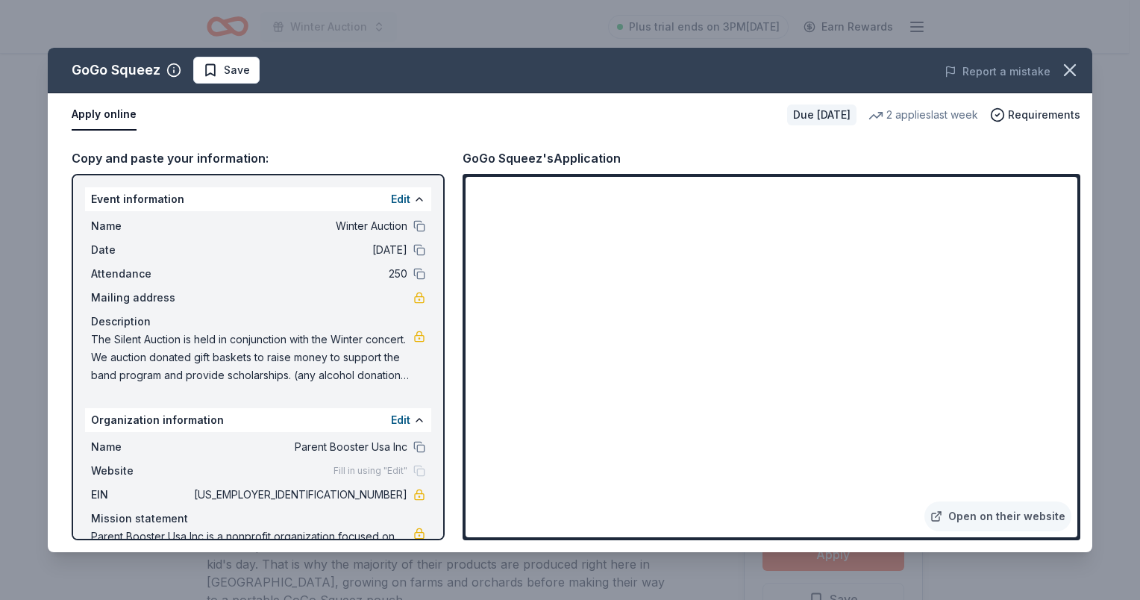
scroll to position [298, 0]
click at [972, 513] on link "Open on their website" at bounding box center [997, 516] width 147 height 30
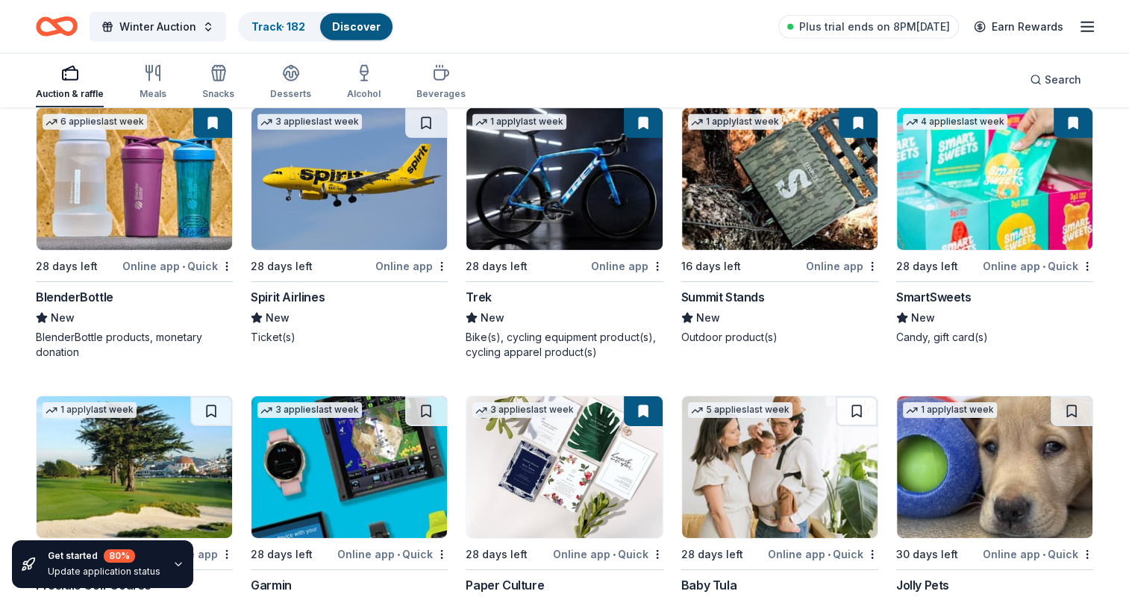
scroll to position [4804, 0]
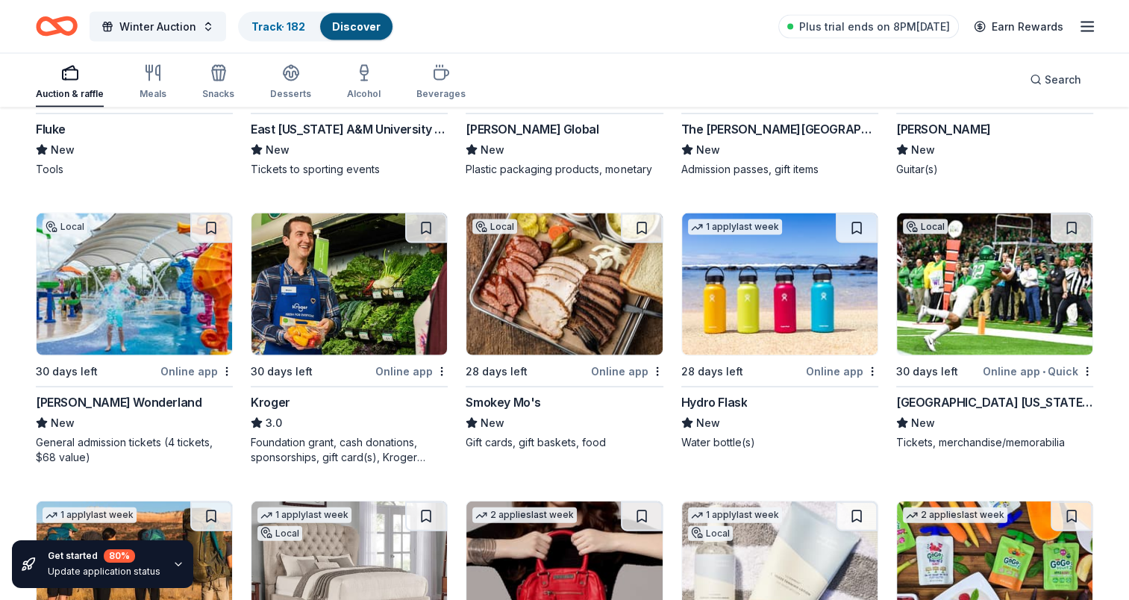
scroll to position [3180, 0]
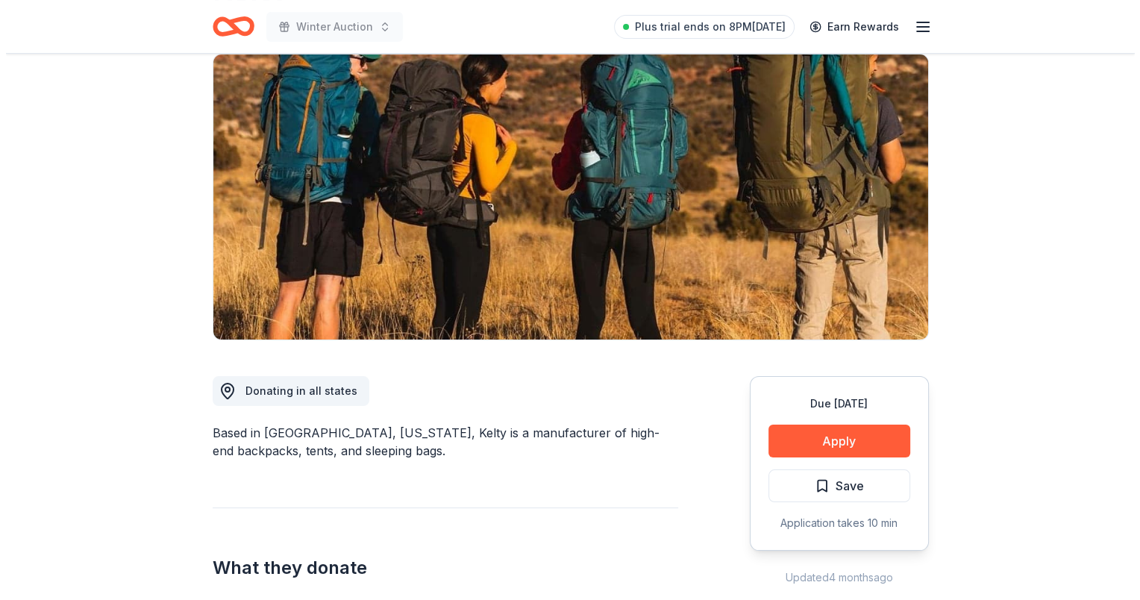
scroll to position [298, 0]
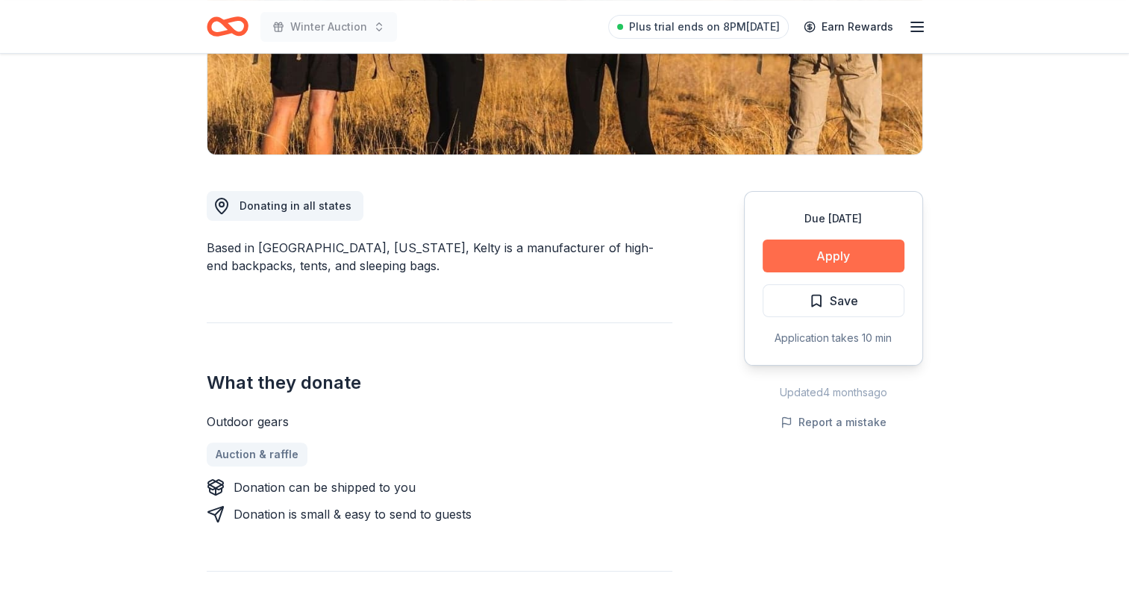
click at [836, 256] on button "Apply" at bounding box center [834, 256] width 142 height 33
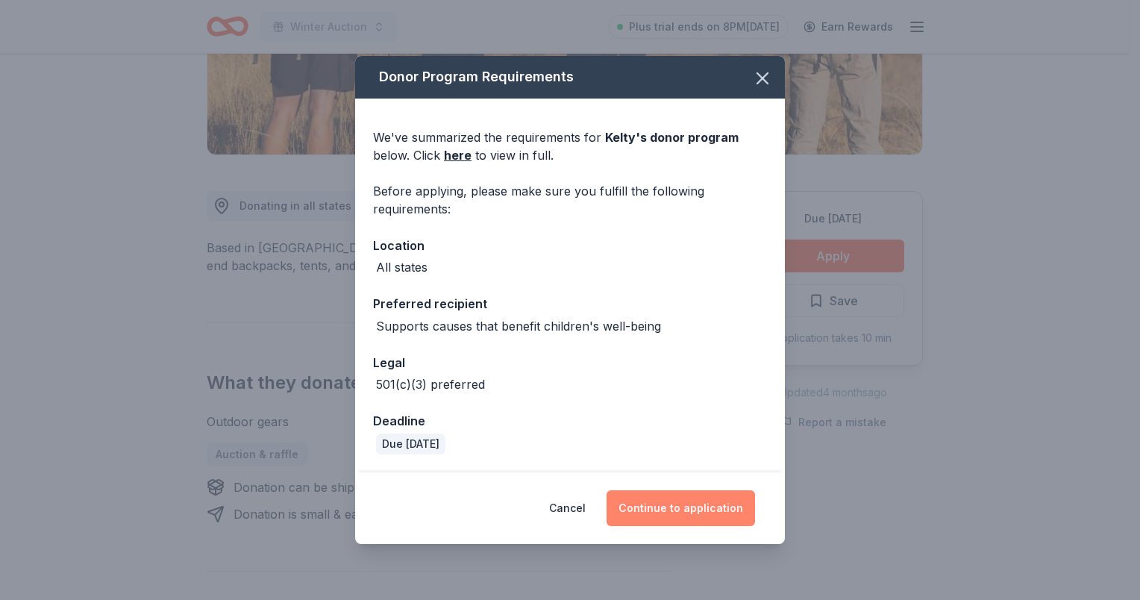
click at [660, 506] on button "Continue to application" at bounding box center [681, 508] width 148 height 36
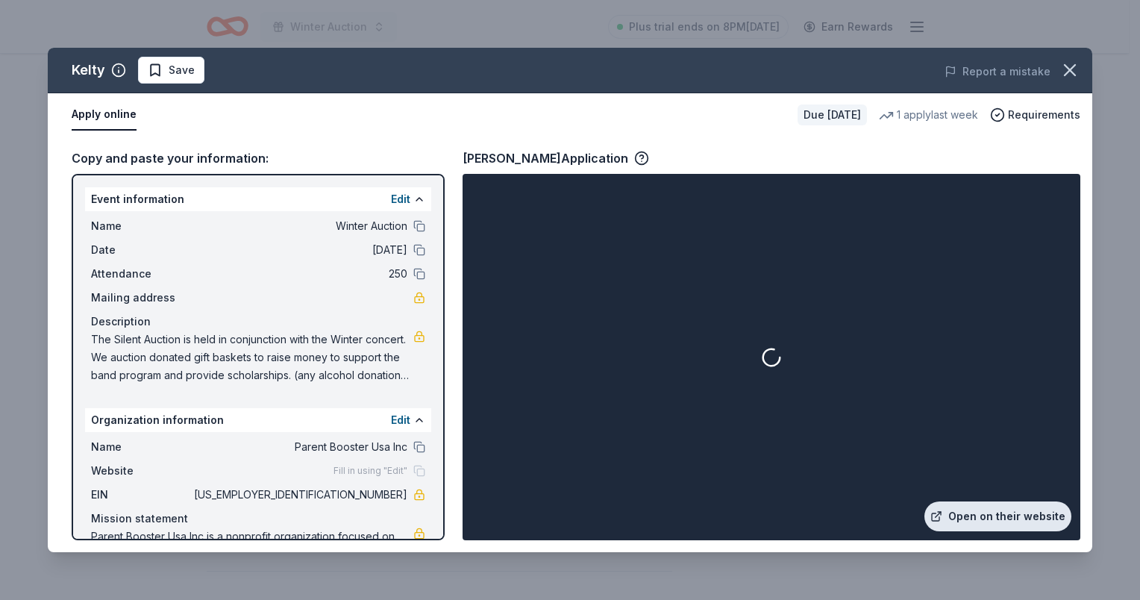
click at [957, 516] on link "Open on their website" at bounding box center [997, 516] width 147 height 30
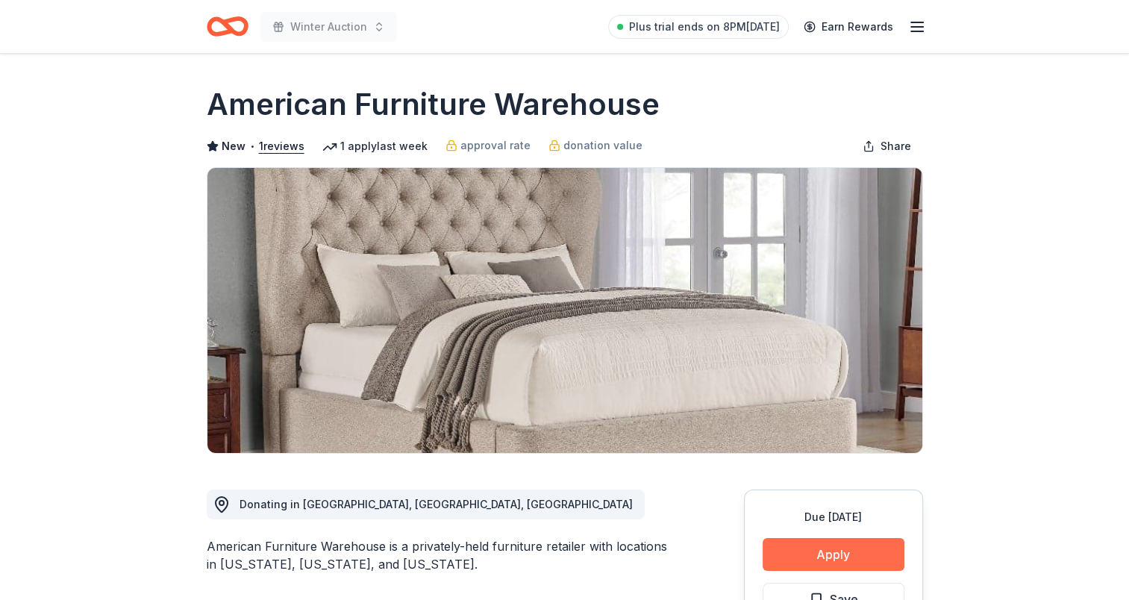
click at [822, 545] on button "Apply" at bounding box center [834, 554] width 142 height 33
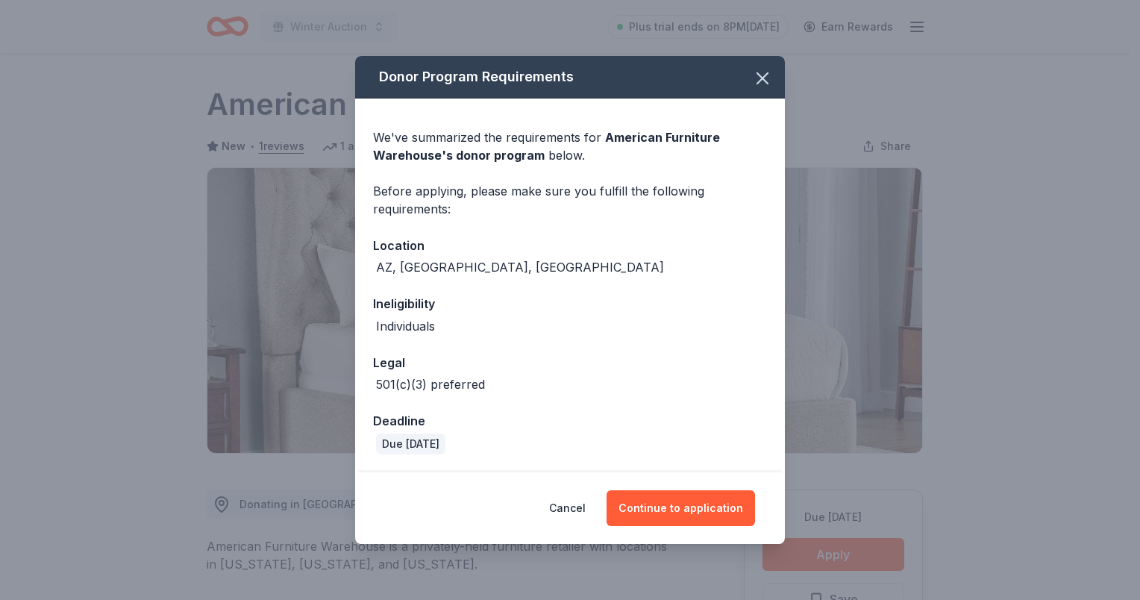
click at [670, 489] on div "Cancel Continue to application" at bounding box center [570, 508] width 430 height 72
click at [669, 507] on button "Continue to application" at bounding box center [681, 508] width 148 height 36
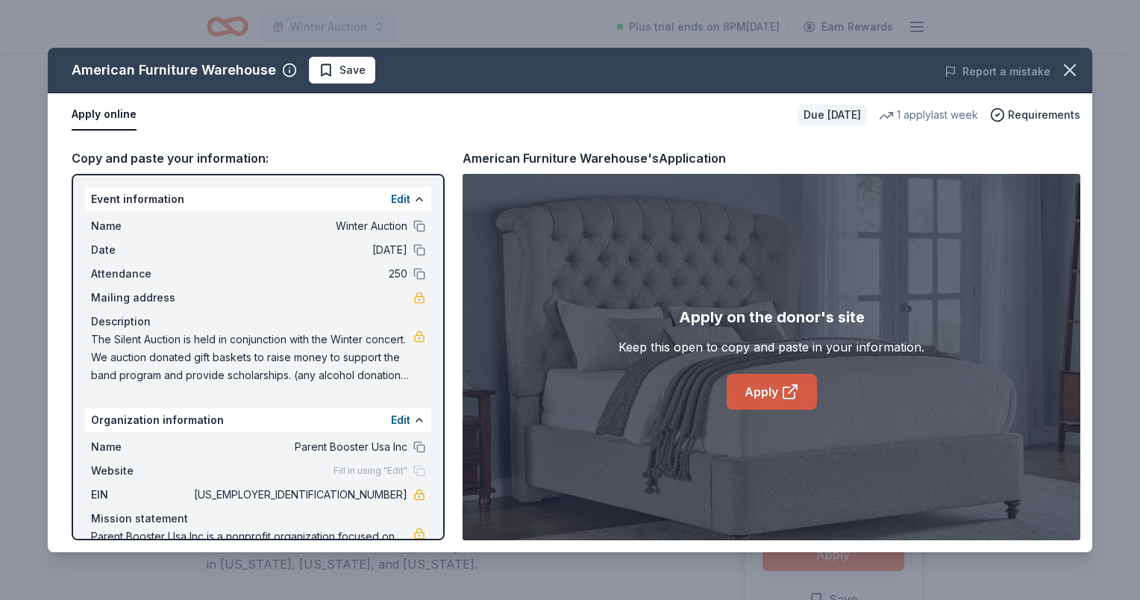
click at [766, 391] on link "Apply" at bounding box center [772, 392] width 90 height 36
click at [348, 81] on button "Save" at bounding box center [342, 70] width 66 height 27
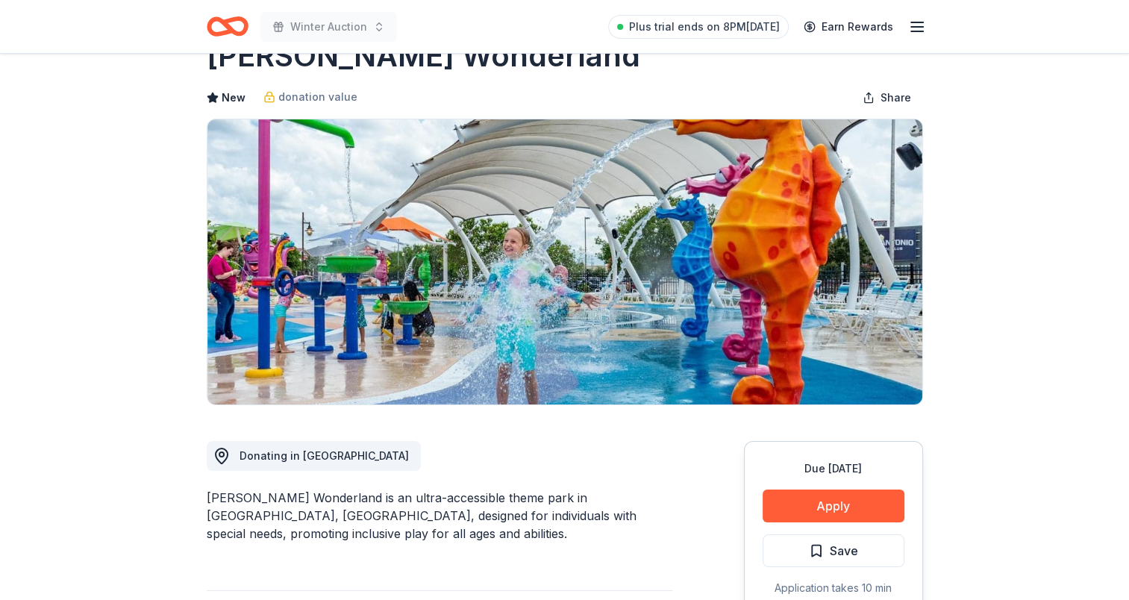
scroll to position [75, 0]
